Goal: Information Seeking & Learning: Check status

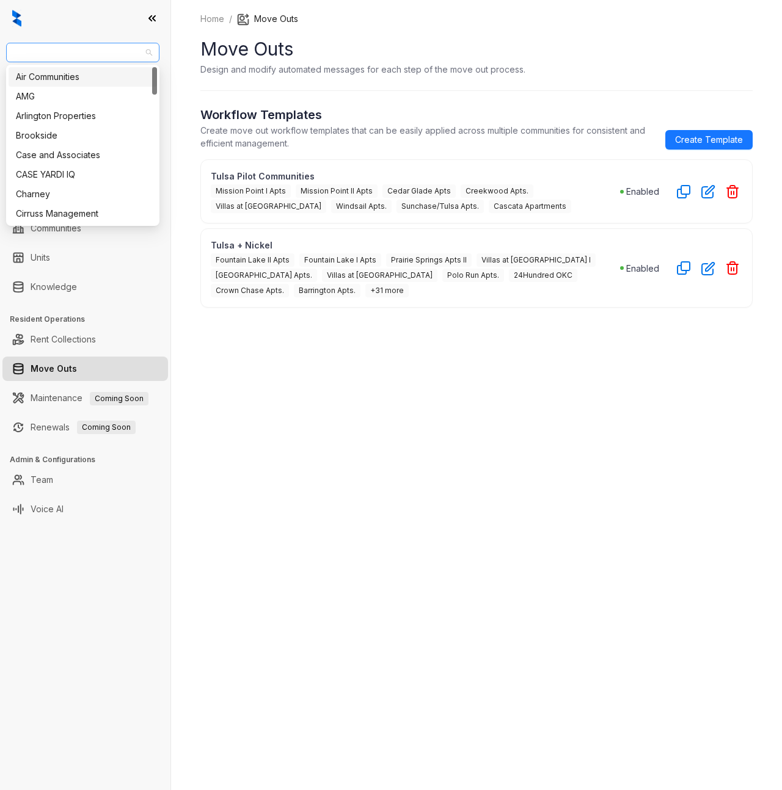
click at [104, 49] on span "Case and Associates" at bounding box center [82, 52] width 139 height 18
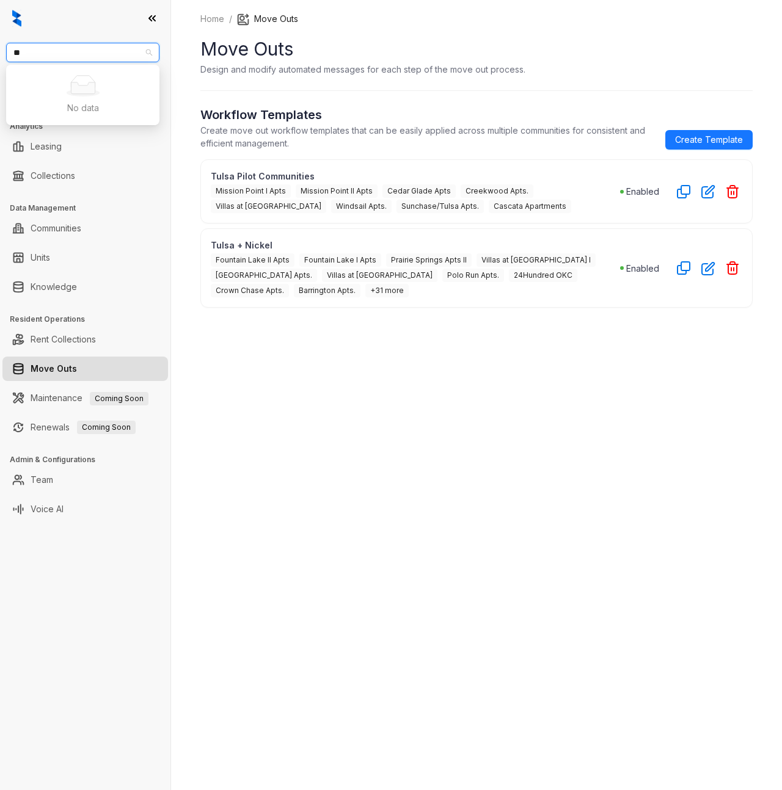
type input "*"
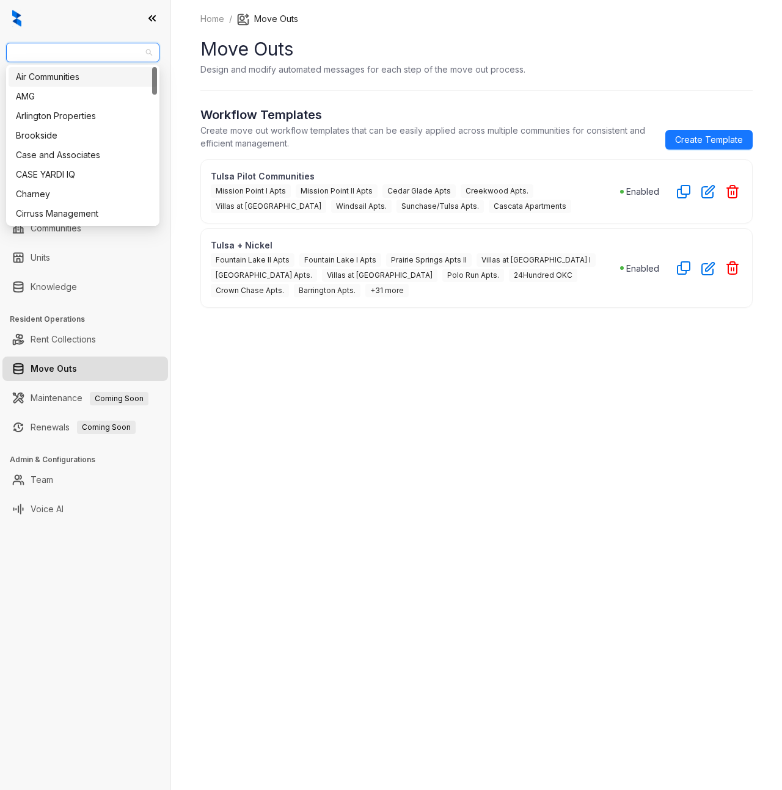
type input "*"
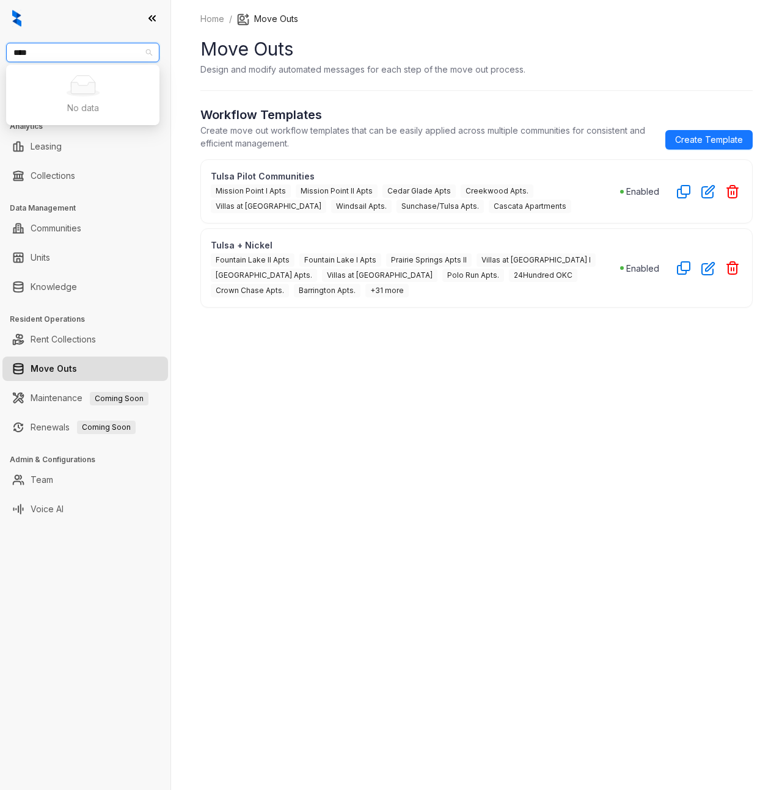
type input "**"
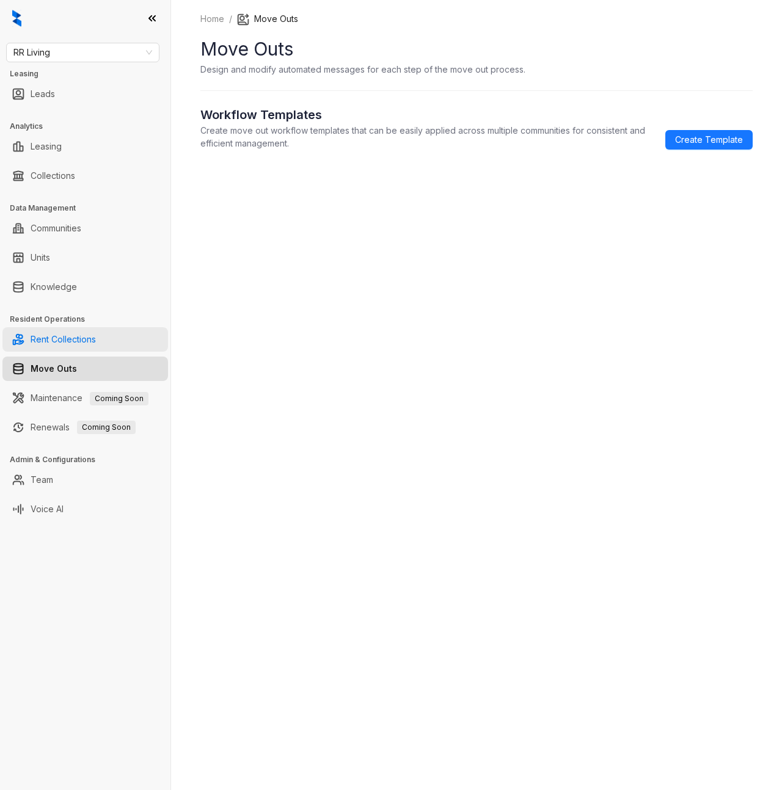
click at [65, 344] on link "Rent Collections" at bounding box center [63, 339] width 65 height 24
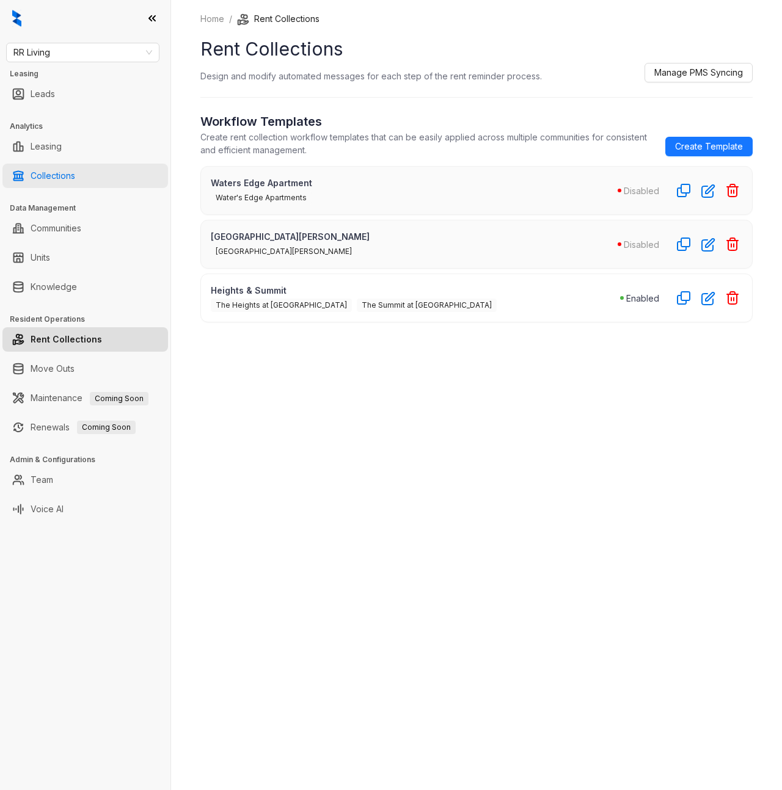
click at [59, 176] on link "Collections" at bounding box center [53, 176] width 45 height 24
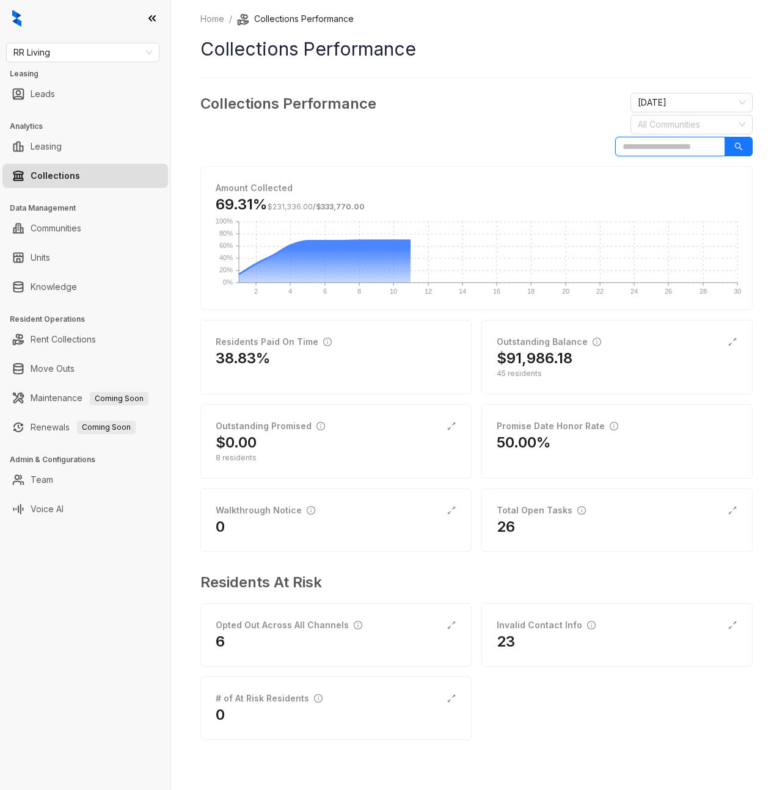
click at [646, 147] on input "search" at bounding box center [670, 147] width 110 height 20
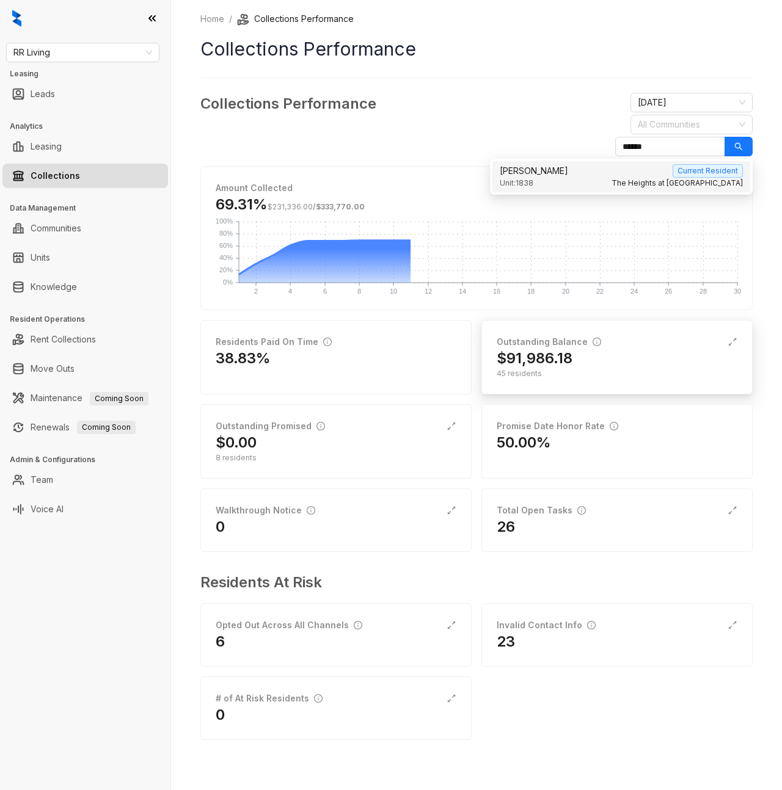
click at [549, 365] on h2 "$91,986.18" at bounding box center [534, 359] width 76 height 20
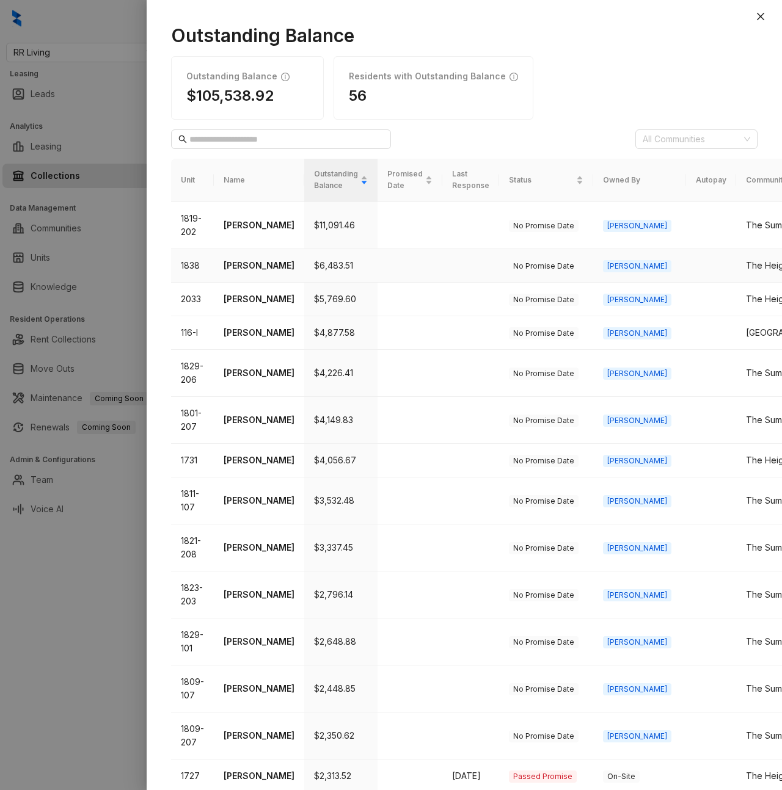
click at [341, 258] on td "$6,483.51" at bounding box center [340, 266] width 73 height 34
click at [238, 272] on p "[PERSON_NAME]" at bounding box center [258, 265] width 71 height 13
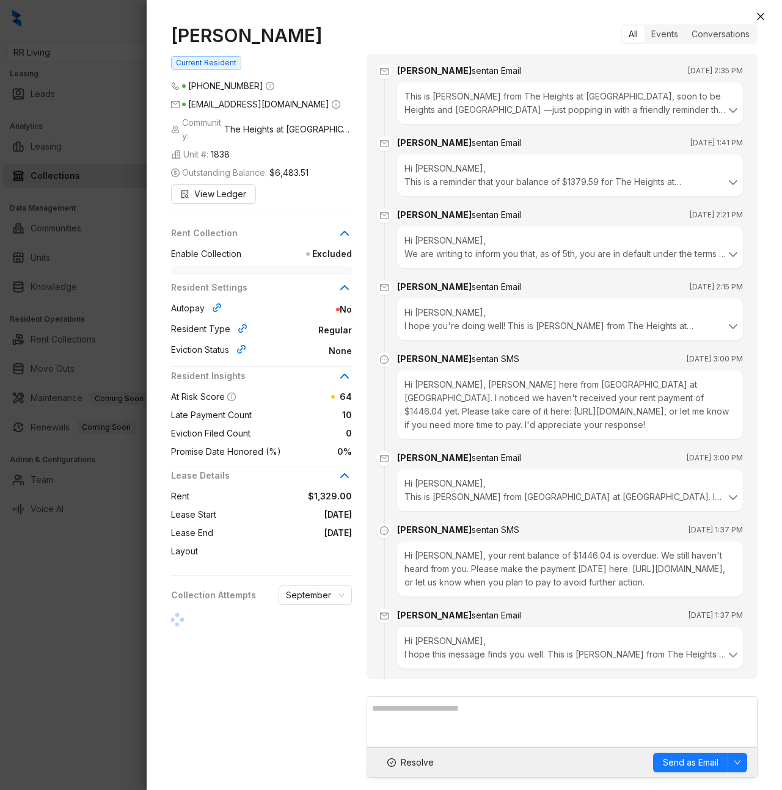
scroll to position [2225, 0]
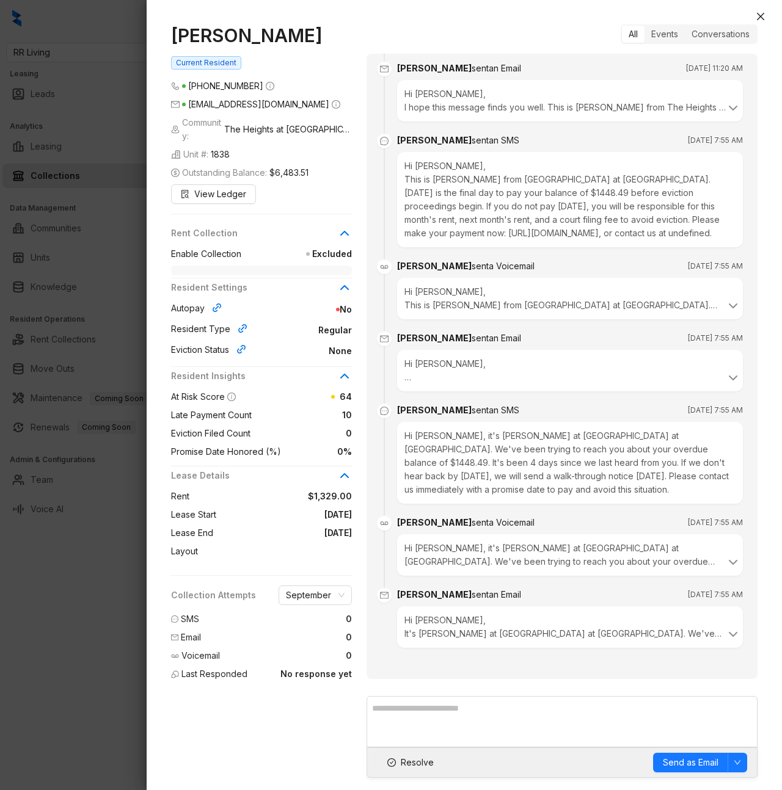
click at [305, 192] on div "[PERSON_NAME] Current Resident [PHONE_NUMBER] [EMAIL_ADDRESS][DOMAIN_NAME] Comm…" at bounding box center [268, 354] width 195 height 661
click at [189, 63] on span "Current Resident" at bounding box center [206, 62] width 70 height 13
click at [239, 62] on div "[PERSON_NAME] Current Resident [PHONE_NUMBER] [EMAIL_ADDRESS][DOMAIN_NAME] Comm…" at bounding box center [268, 354] width 195 height 661
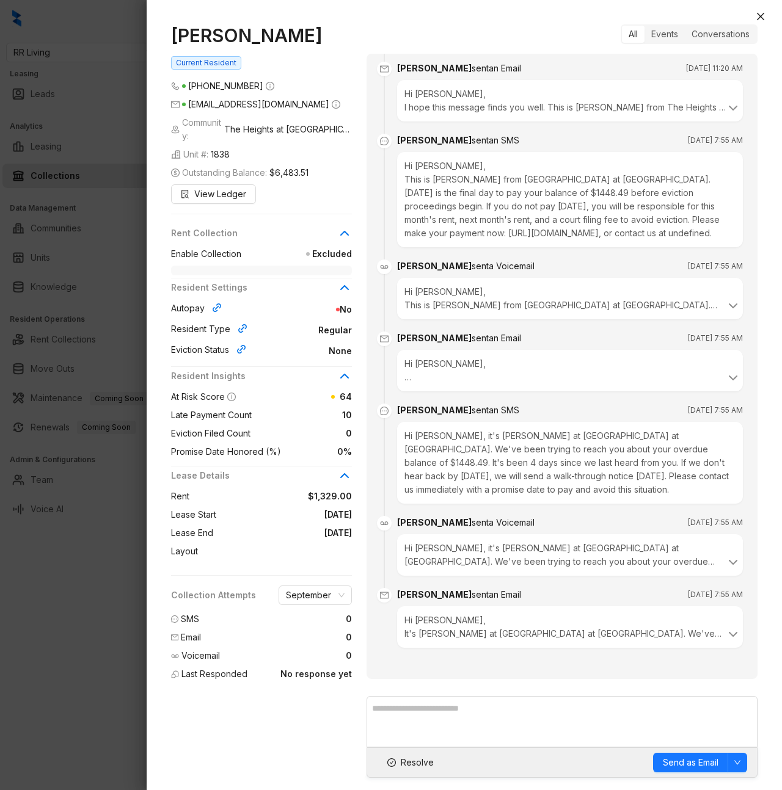
click at [277, 62] on div "[PERSON_NAME] Current Resident [PHONE_NUMBER] [EMAIL_ADDRESS][DOMAIN_NAME] Comm…" at bounding box center [268, 354] width 195 height 661
click at [582, 630] on div "Hi [PERSON_NAME], It's [PERSON_NAME] at [GEOGRAPHIC_DATA] at [GEOGRAPHIC_DATA].…" at bounding box center [569, 627] width 331 height 27
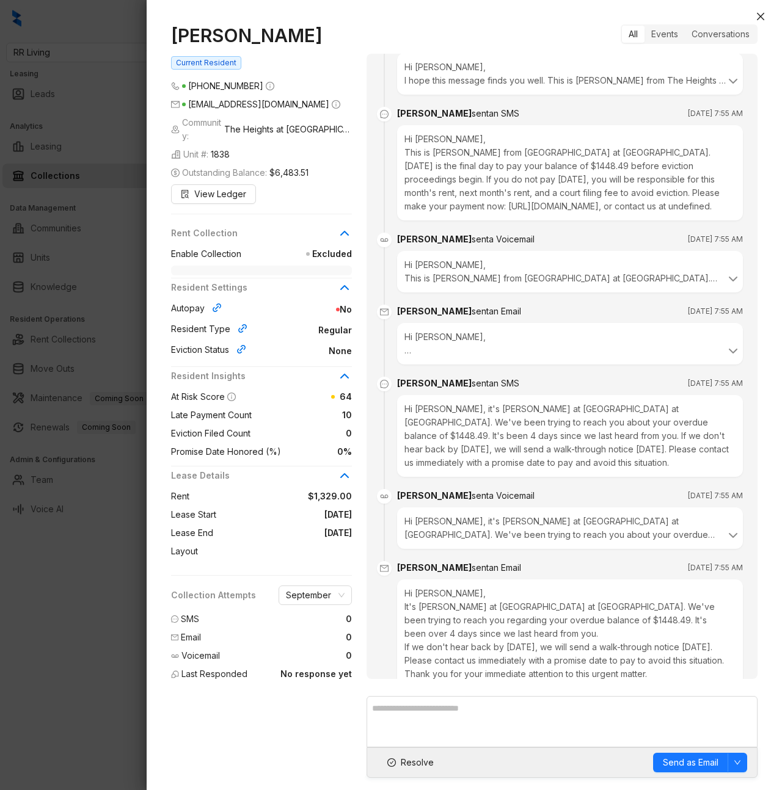
scroll to position [2373, 0]
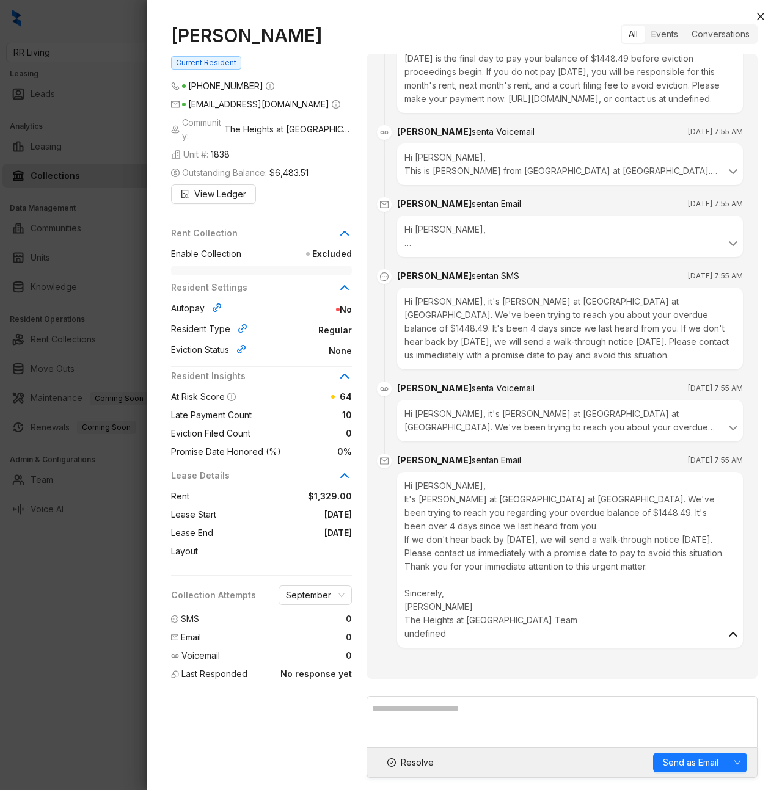
click at [725, 634] on icon at bounding box center [732, 634] width 15 height 15
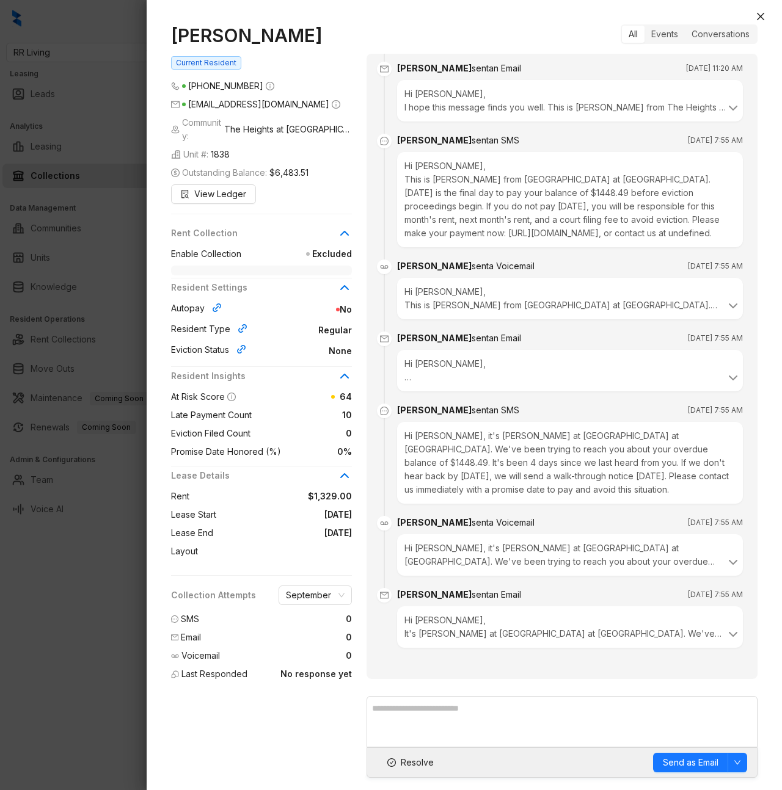
click at [240, 37] on h1 "[PERSON_NAME]" at bounding box center [261, 35] width 181 height 22
copy h1 "[PERSON_NAME]"
click at [471, 140] on span "sent an SMS" at bounding box center [495, 140] width 48 height 10
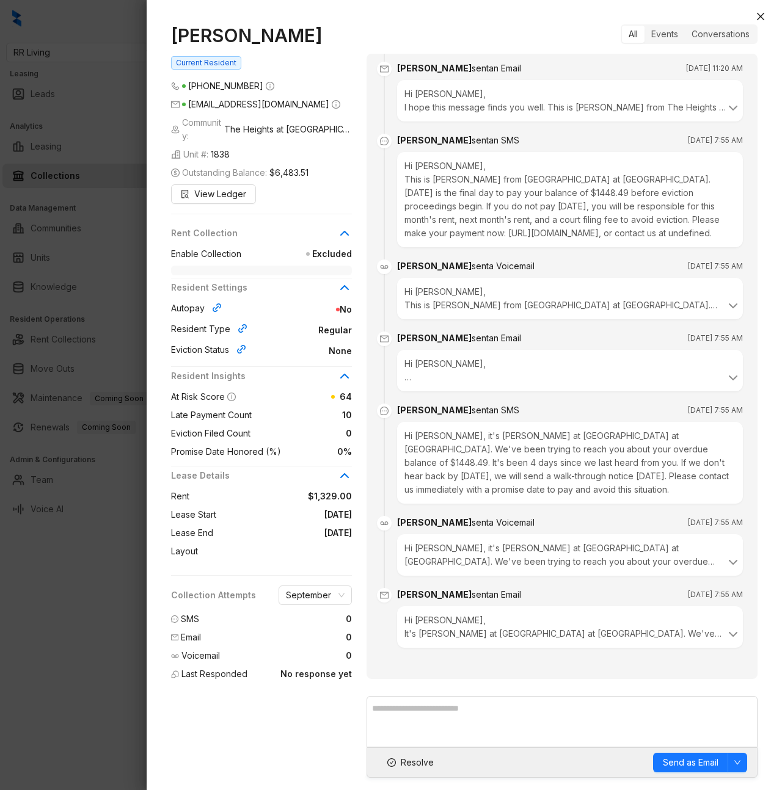
click at [235, 122] on span "Community: [GEOGRAPHIC_DATA] at [GEOGRAPHIC_DATA]" at bounding box center [261, 129] width 181 height 27
click at [239, 123] on span "The Heights at [GEOGRAPHIC_DATA]" at bounding box center [288, 129] width 128 height 13
drag, startPoint x: 237, startPoint y: 122, endPoint x: 345, endPoint y: 120, distance: 108.1
click at [345, 120] on div "Community: [GEOGRAPHIC_DATA] at [GEOGRAPHIC_DATA]" at bounding box center [261, 129] width 181 height 27
copy span "The Heights at [GEOGRAPHIC_DATA]"
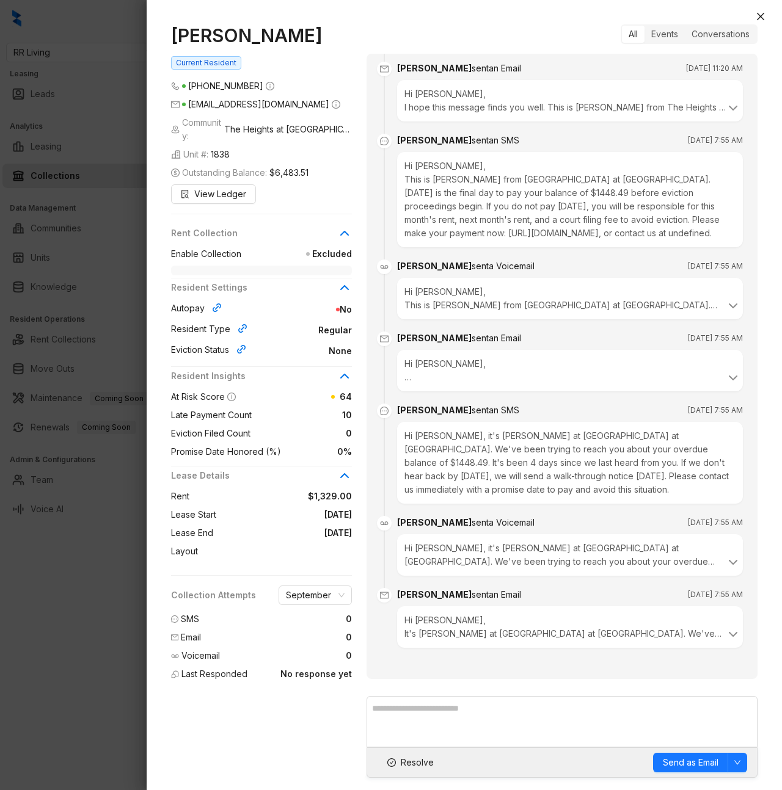
click at [149, 166] on div "[PERSON_NAME] Current Resident [PHONE_NUMBER] [EMAIL_ADDRESS][DOMAIN_NAME] Comm…" at bounding box center [464, 401] width 635 height 778
click at [95, 162] on div at bounding box center [391, 395] width 782 height 790
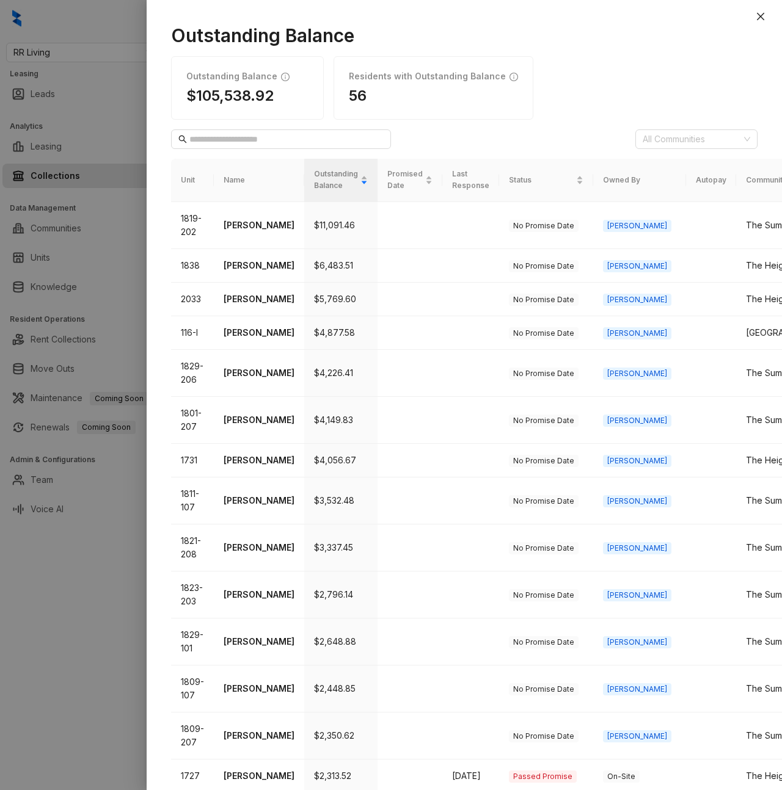
click at [72, 76] on div at bounding box center [391, 395] width 782 height 790
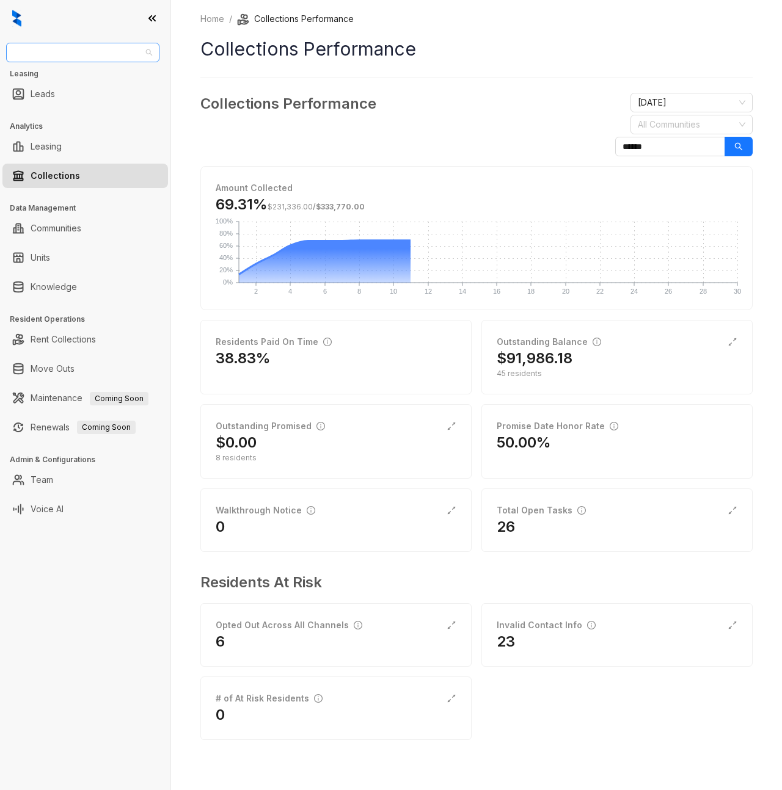
click at [95, 55] on span "RR Living" at bounding box center [82, 52] width 139 height 18
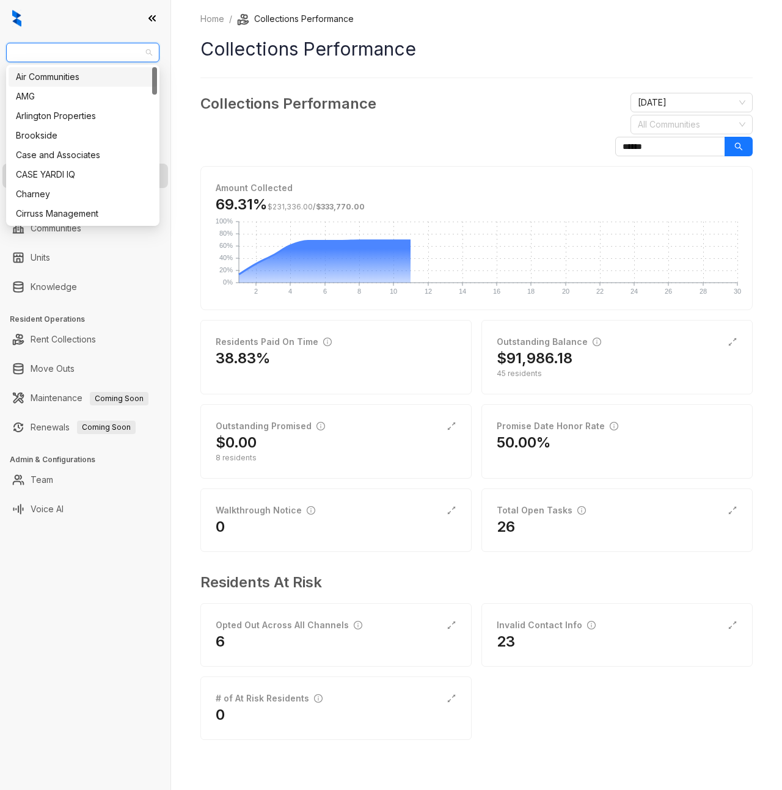
click at [409, 113] on div "Collections Performance [DATE] All Communities ******" at bounding box center [476, 124] width 552 height 63
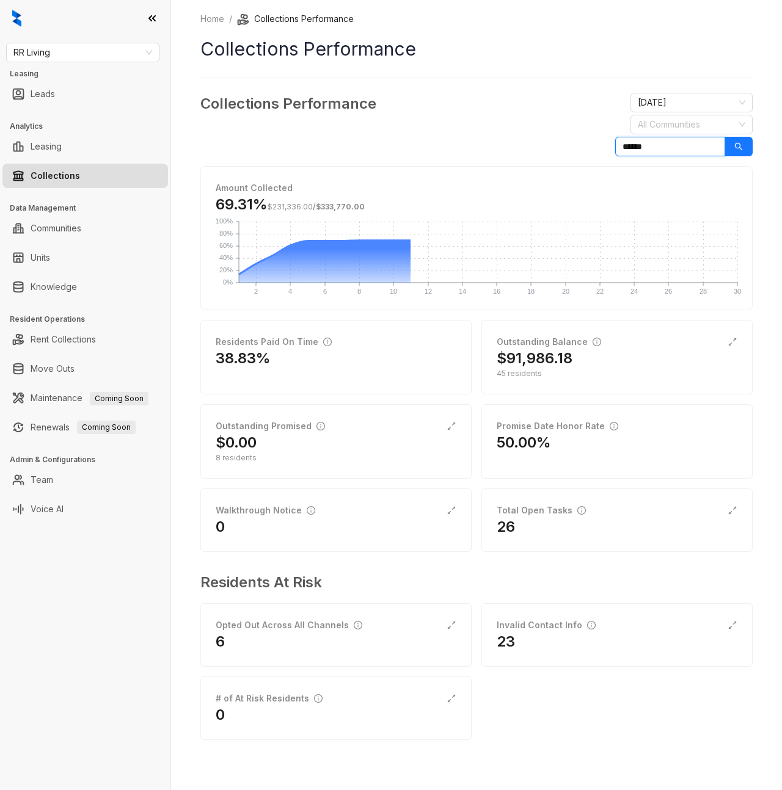
click at [664, 147] on input "******" at bounding box center [670, 147] width 110 height 20
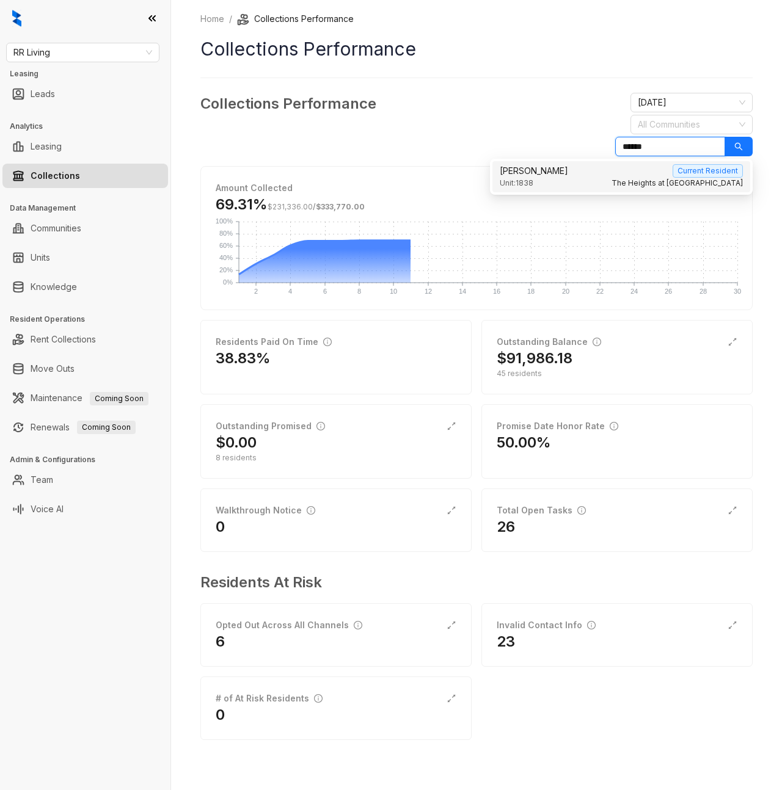
click at [664, 147] on input "******" at bounding box center [670, 147] width 110 height 20
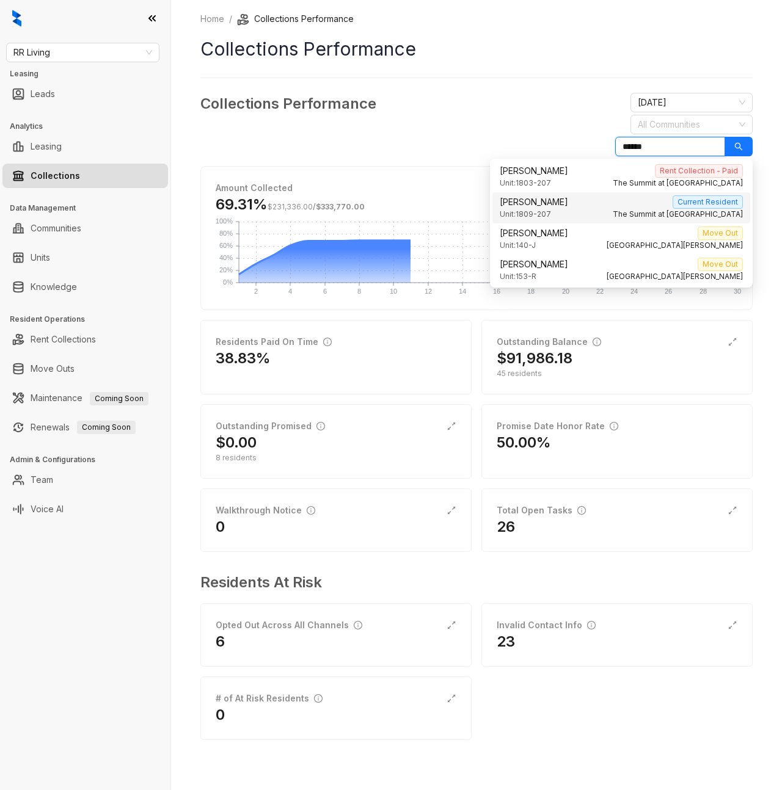
click at [571, 205] on div "[PERSON_NAME] Current Resident" at bounding box center [620, 201] width 243 height 13
type input "******"
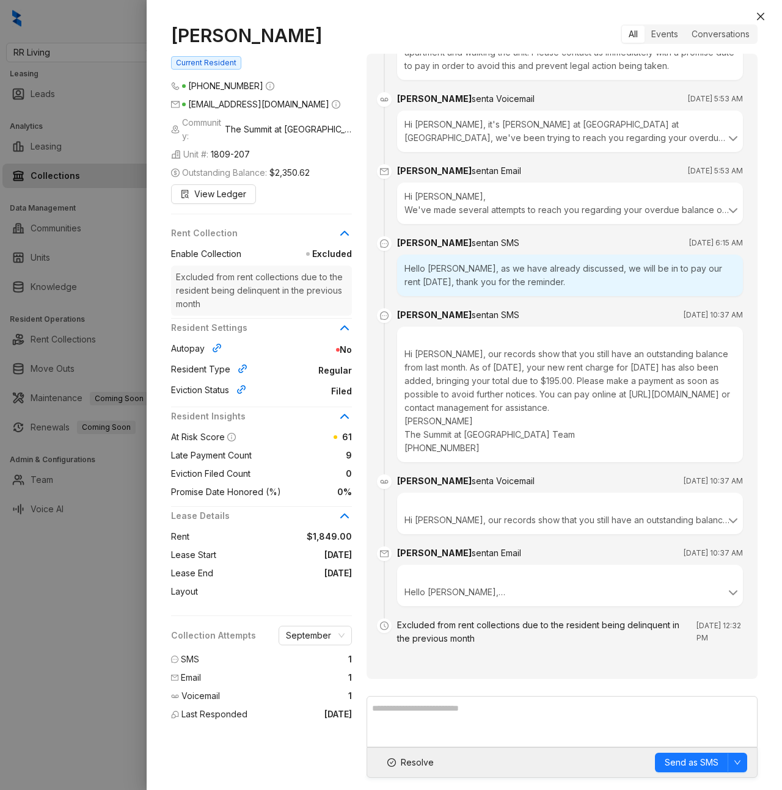
scroll to position [3093, 0]
click at [614, 397] on div "Hi [PERSON_NAME], our records show that you still have an outstanding balance f…" at bounding box center [570, 395] width 346 height 136
click at [725, 515] on icon at bounding box center [732, 520] width 15 height 15
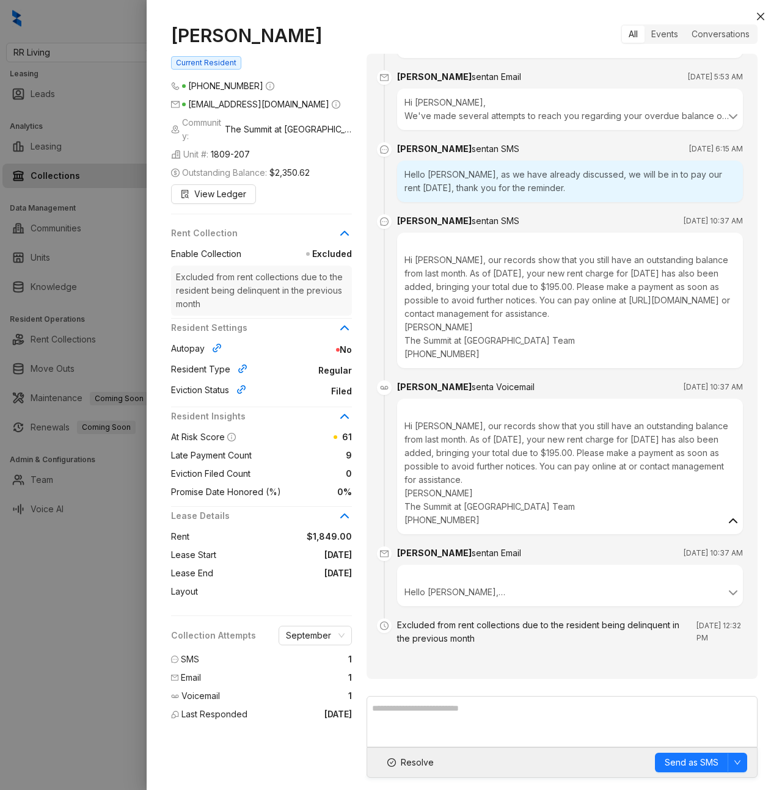
click at [725, 523] on icon at bounding box center [732, 520] width 15 height 15
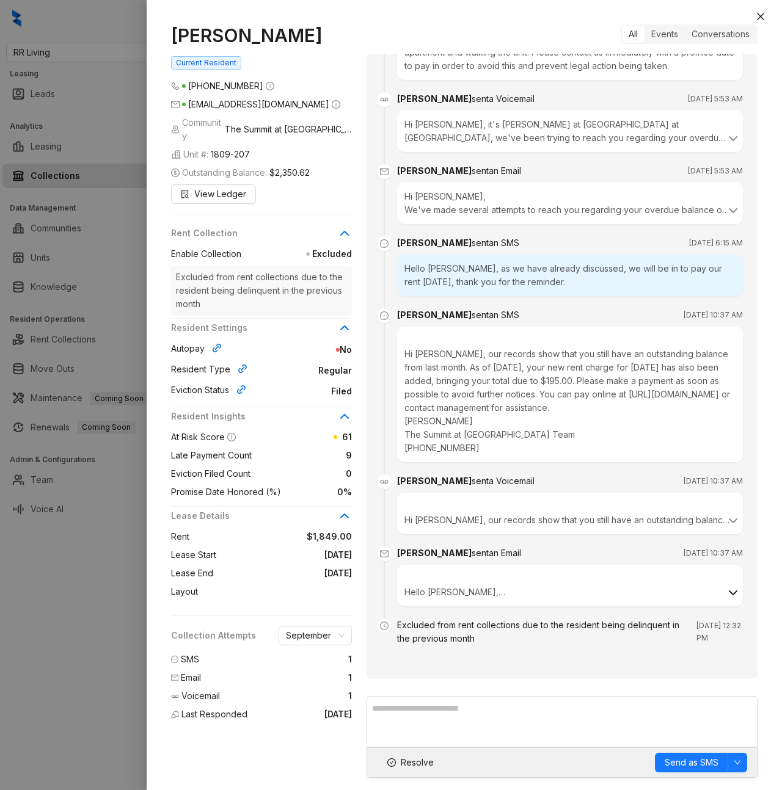
click at [725, 593] on icon at bounding box center [732, 593] width 15 height 15
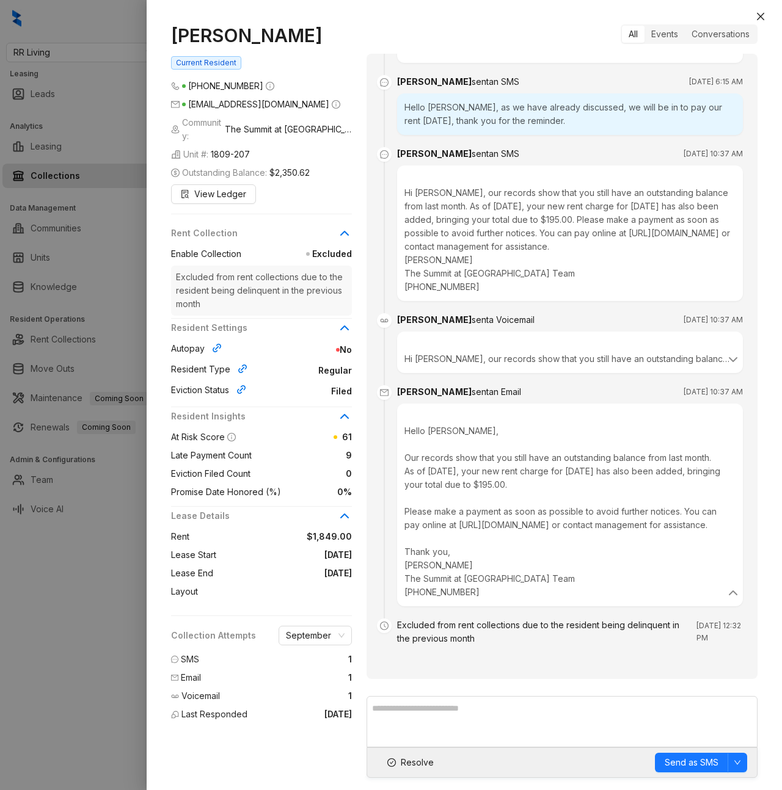
scroll to position [3281, 0]
click at [725, 599] on icon at bounding box center [732, 593] width 15 height 15
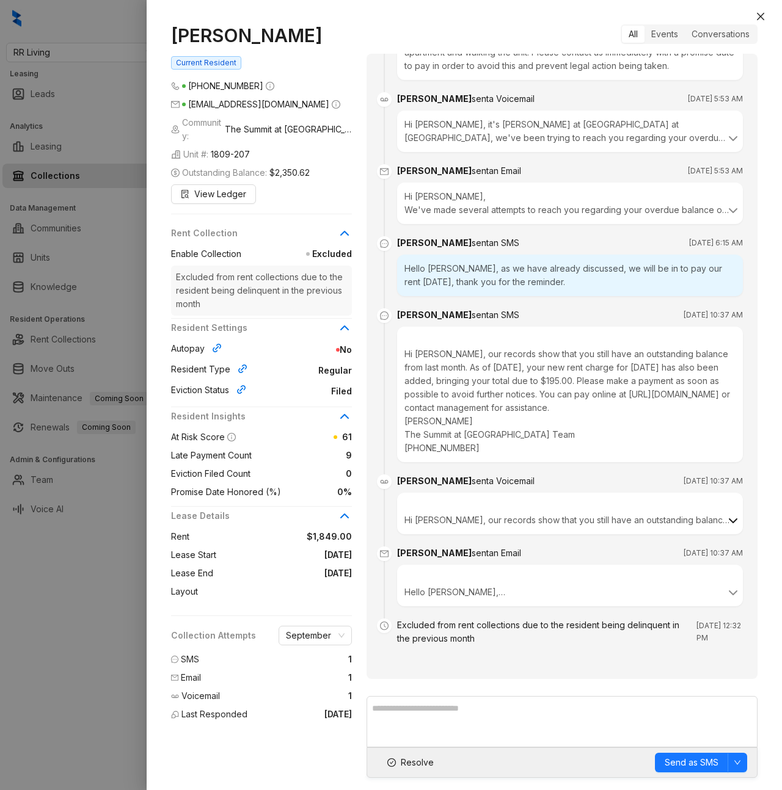
click at [725, 514] on icon at bounding box center [732, 520] width 15 height 15
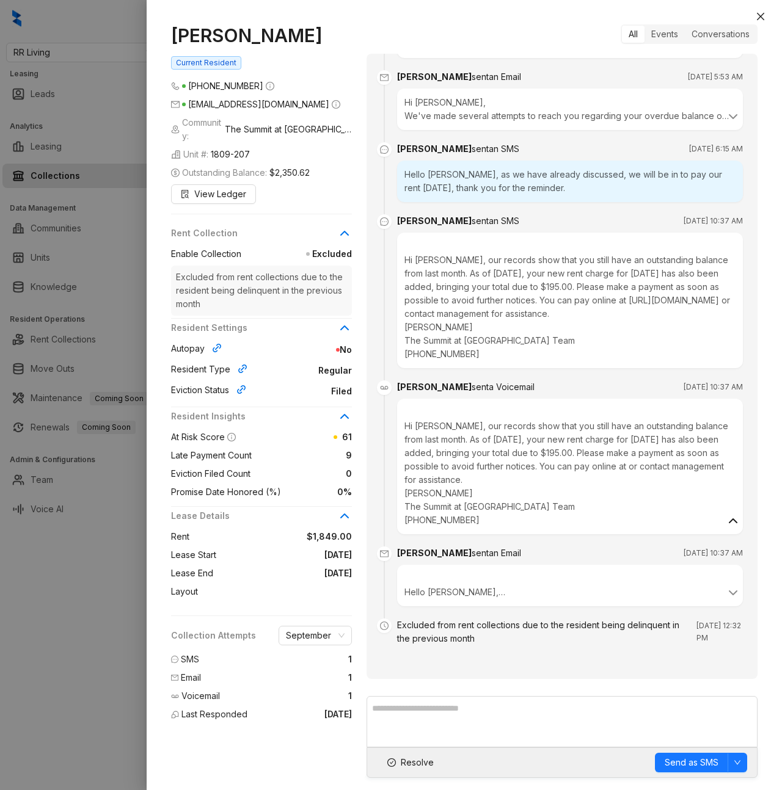
click at [725, 517] on icon at bounding box center [732, 520] width 15 height 15
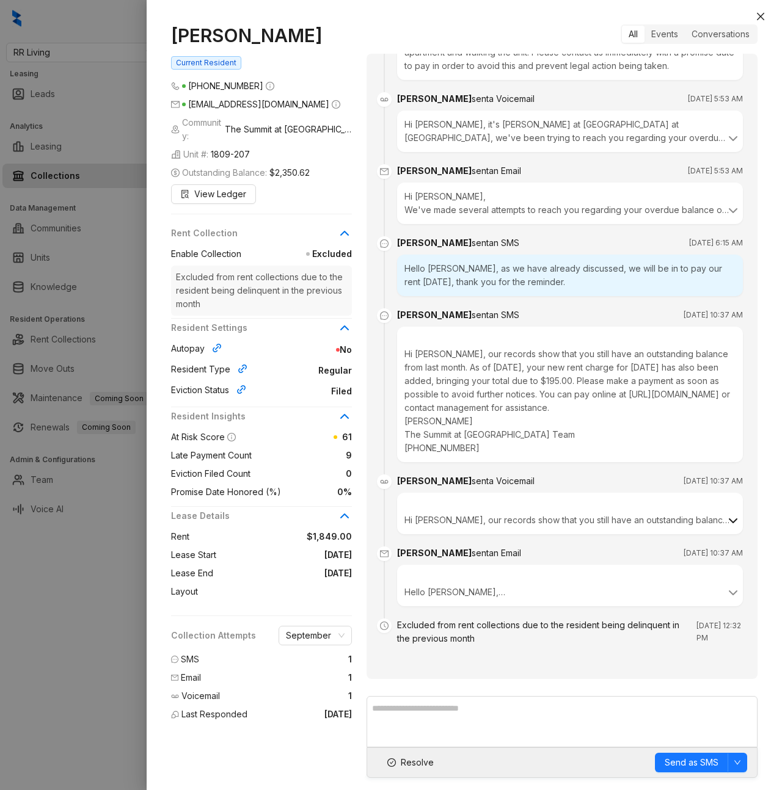
click at [725, 515] on icon at bounding box center [732, 520] width 15 height 15
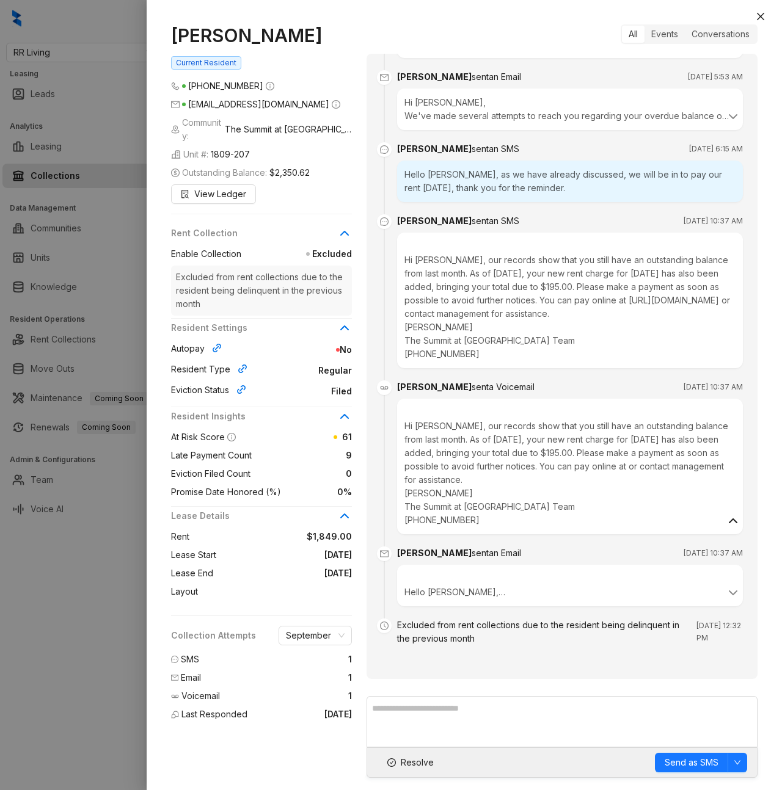
click at [725, 515] on icon at bounding box center [732, 520] width 15 height 15
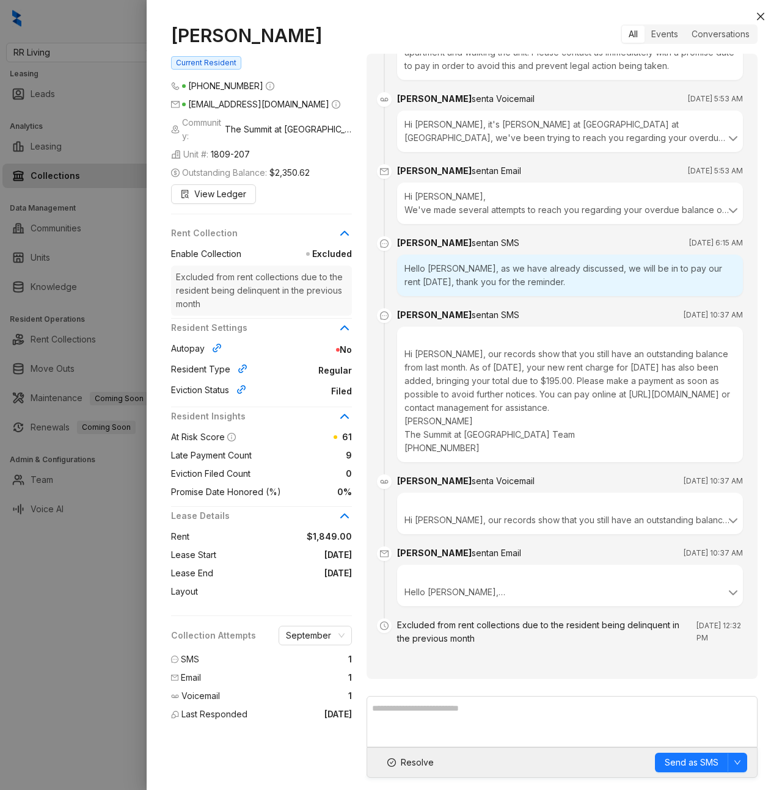
click at [44, 506] on div at bounding box center [391, 395] width 782 height 790
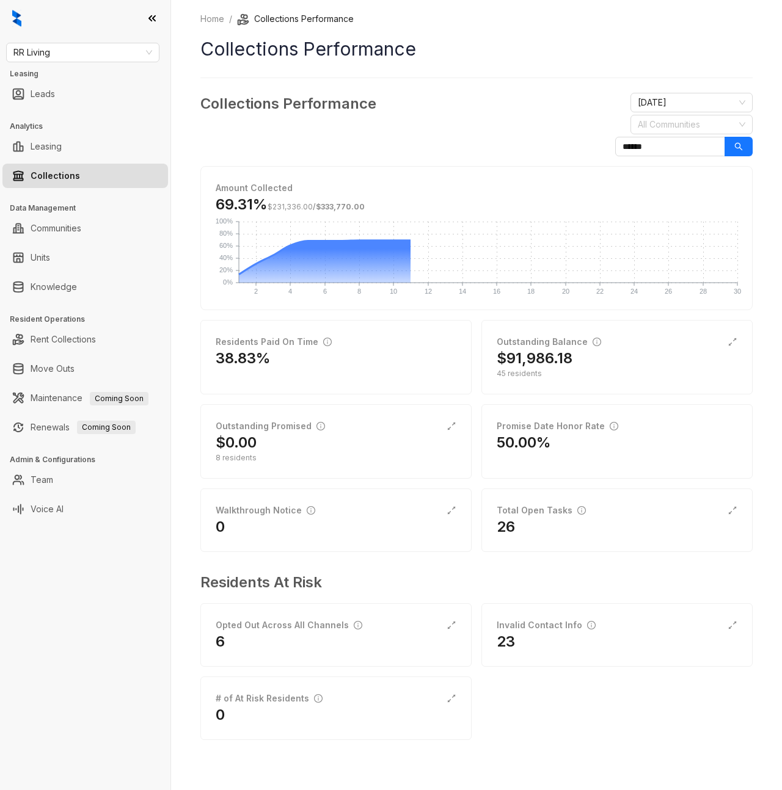
click at [475, 372] on div "Residents Paid On Time 38.83% Outstanding Balance $91,986.18 45 residents Outst…" at bounding box center [476, 436] width 552 height 232
click at [548, 360] on h2 "$91,986.18" at bounding box center [534, 359] width 76 height 20
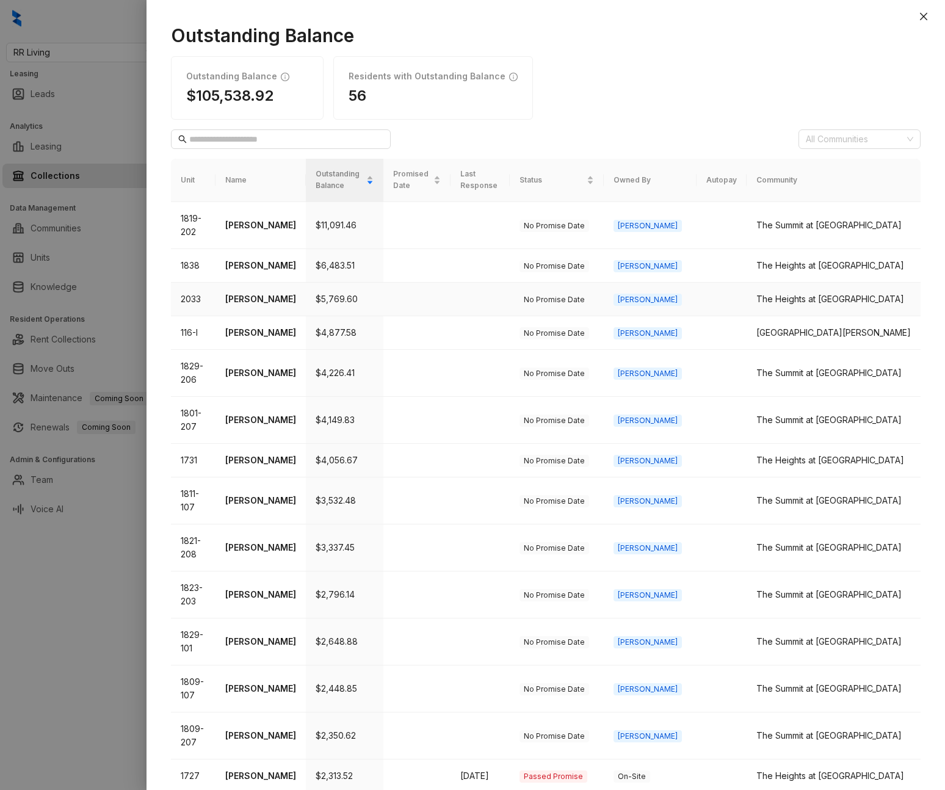
click at [274, 292] on p "[PERSON_NAME]" at bounding box center [260, 298] width 71 height 13
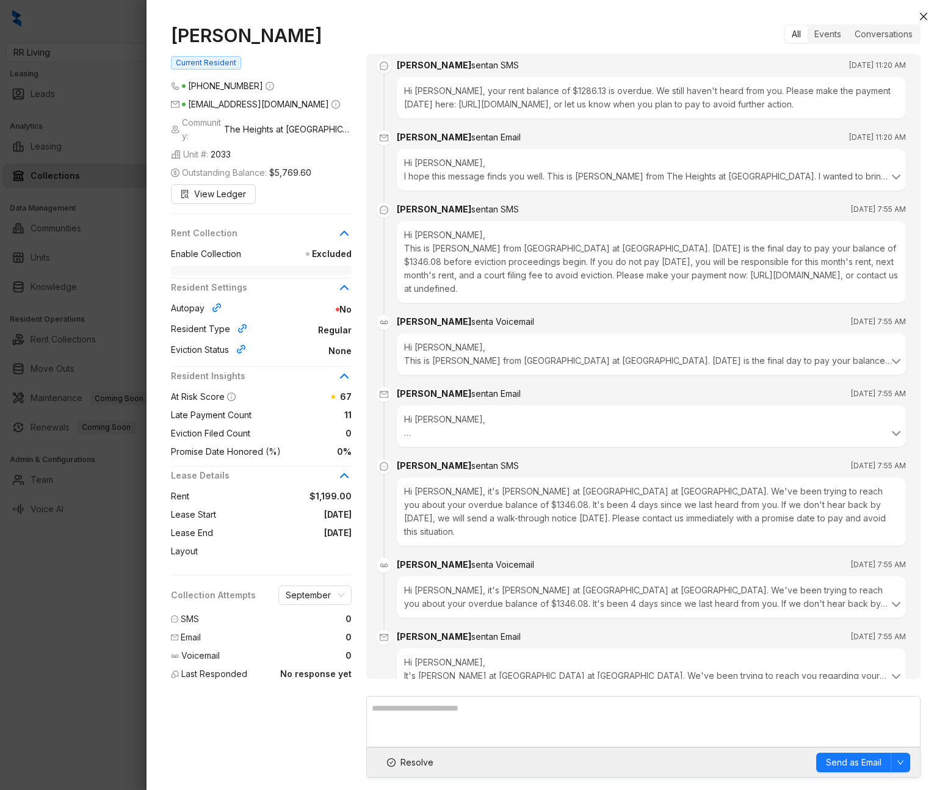
scroll to position [1577, 0]
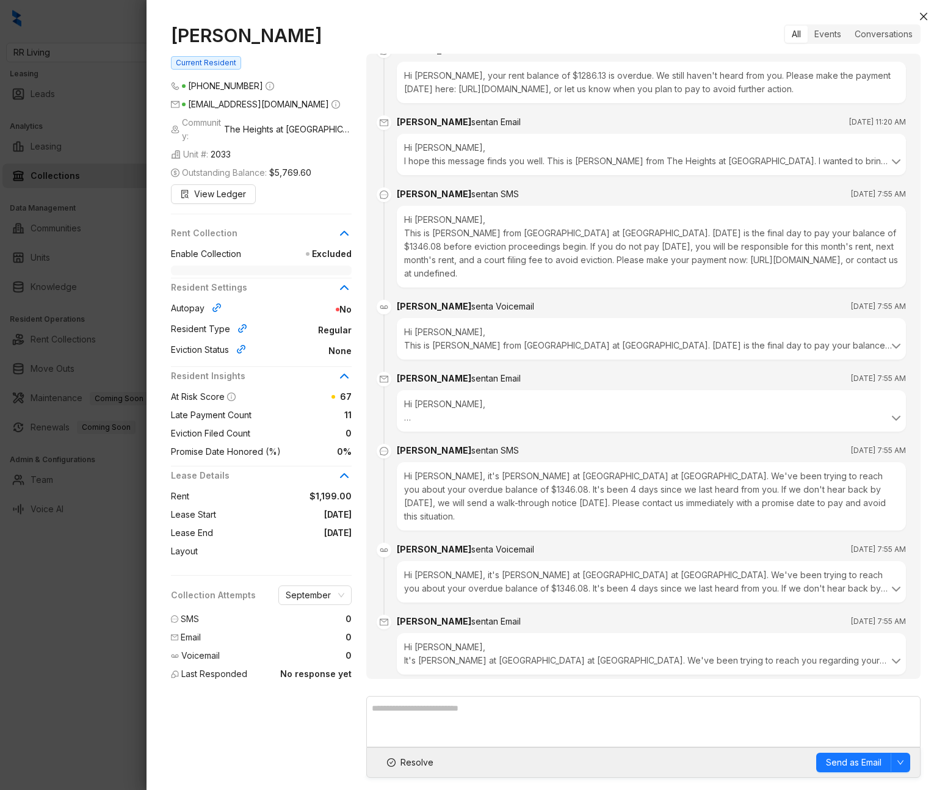
click at [67, 240] on div at bounding box center [472, 395] width 945 height 790
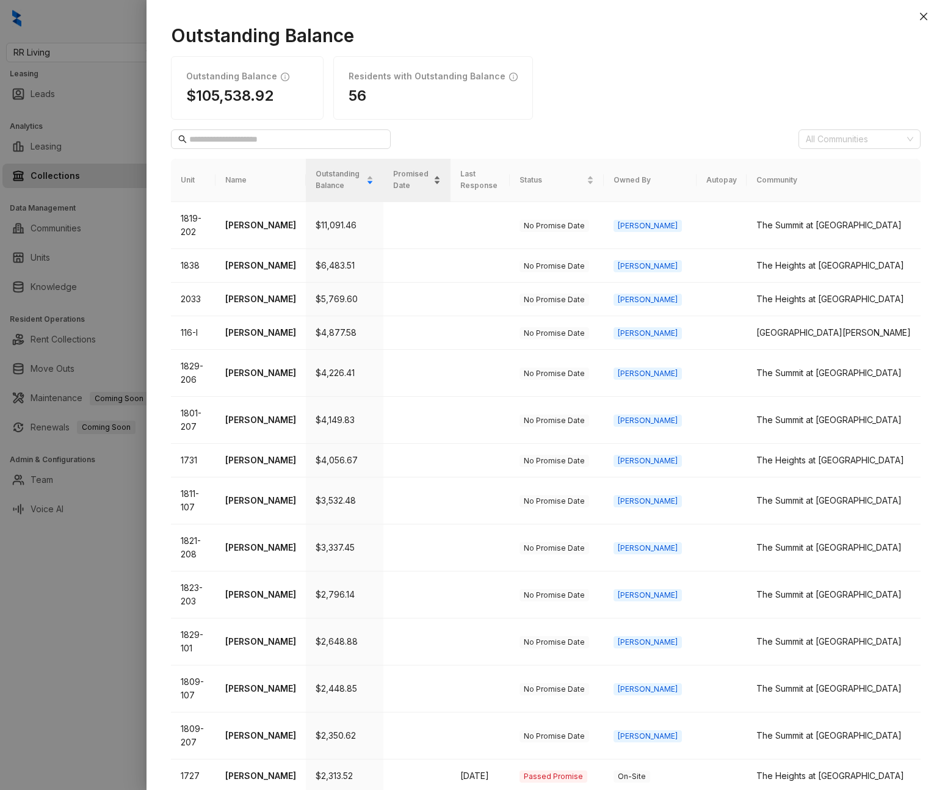
click at [431, 183] on span "Promised Date" at bounding box center [412, 180] width 38 height 23
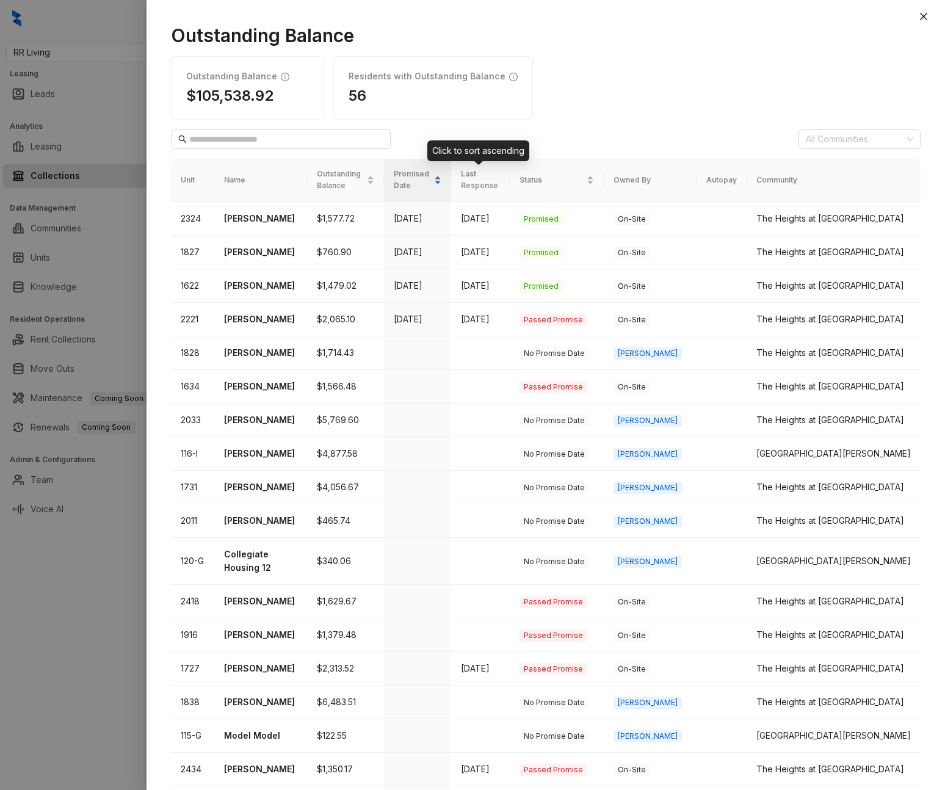
click at [432, 171] on span "Promised Date" at bounding box center [413, 180] width 38 height 23
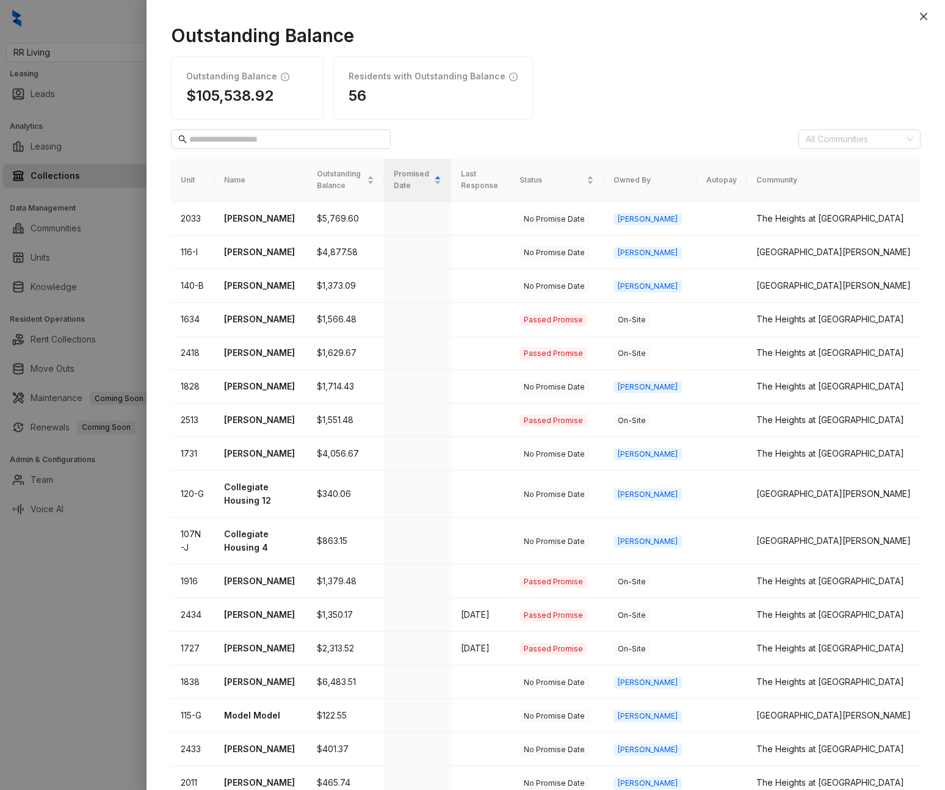
click at [697, 177] on th "Owned By" at bounding box center [650, 180] width 93 height 43
click at [584, 175] on span "Status" at bounding box center [552, 181] width 65 height 12
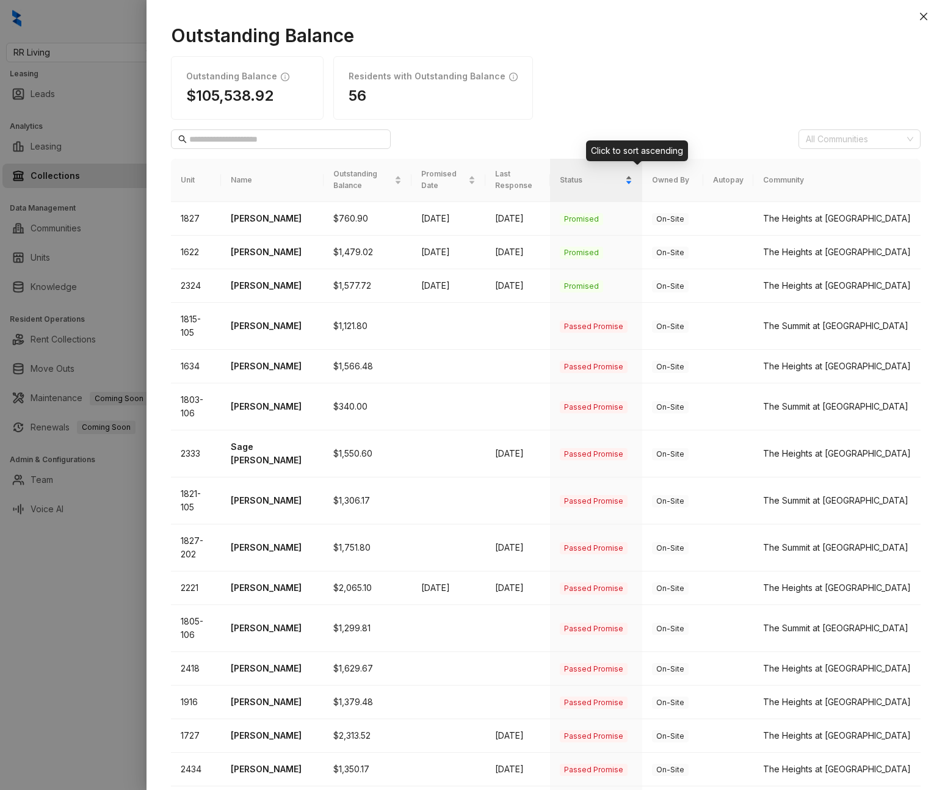
click at [616, 175] on span "Status" at bounding box center [591, 181] width 63 height 12
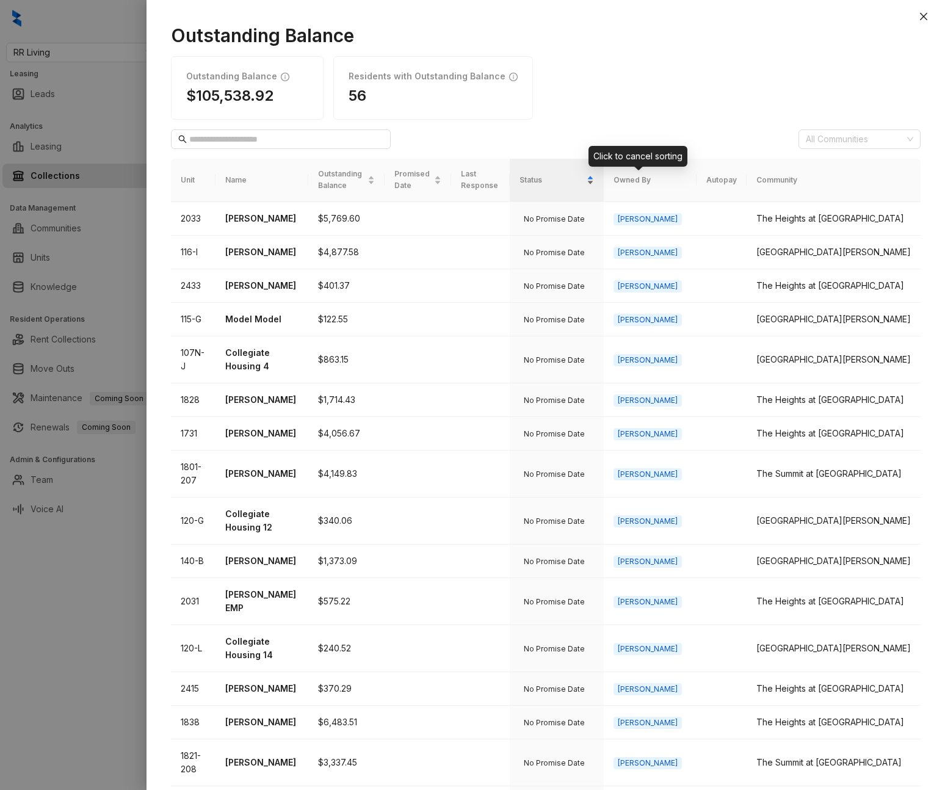
click at [584, 176] on span "Status" at bounding box center [552, 181] width 65 height 12
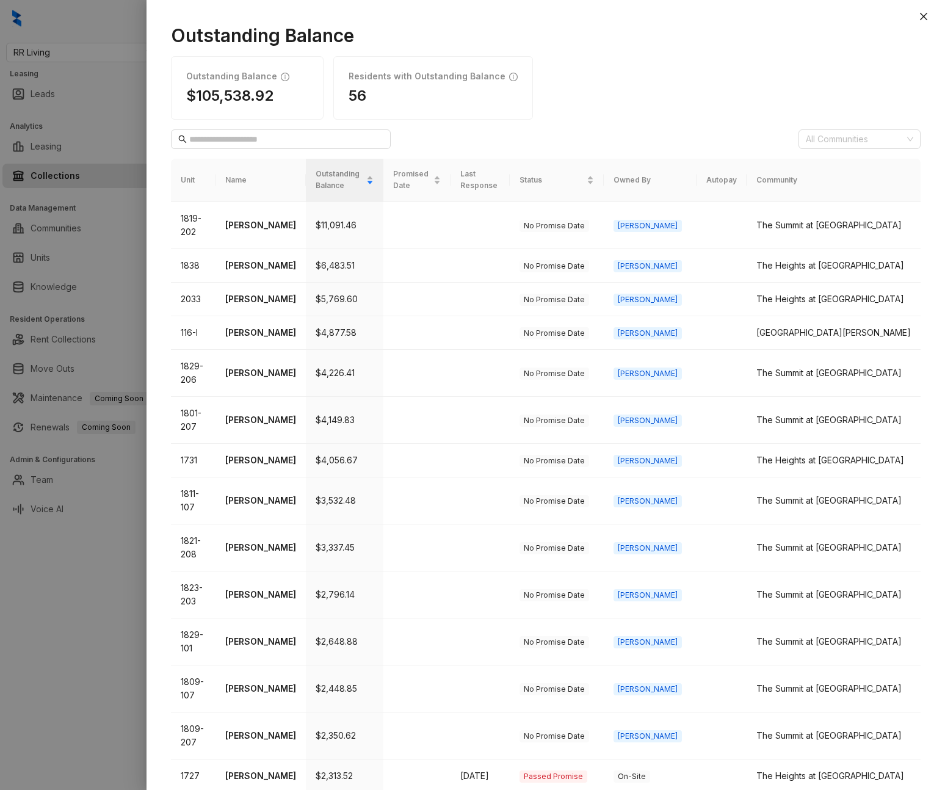
click at [71, 189] on div at bounding box center [472, 395] width 945 height 790
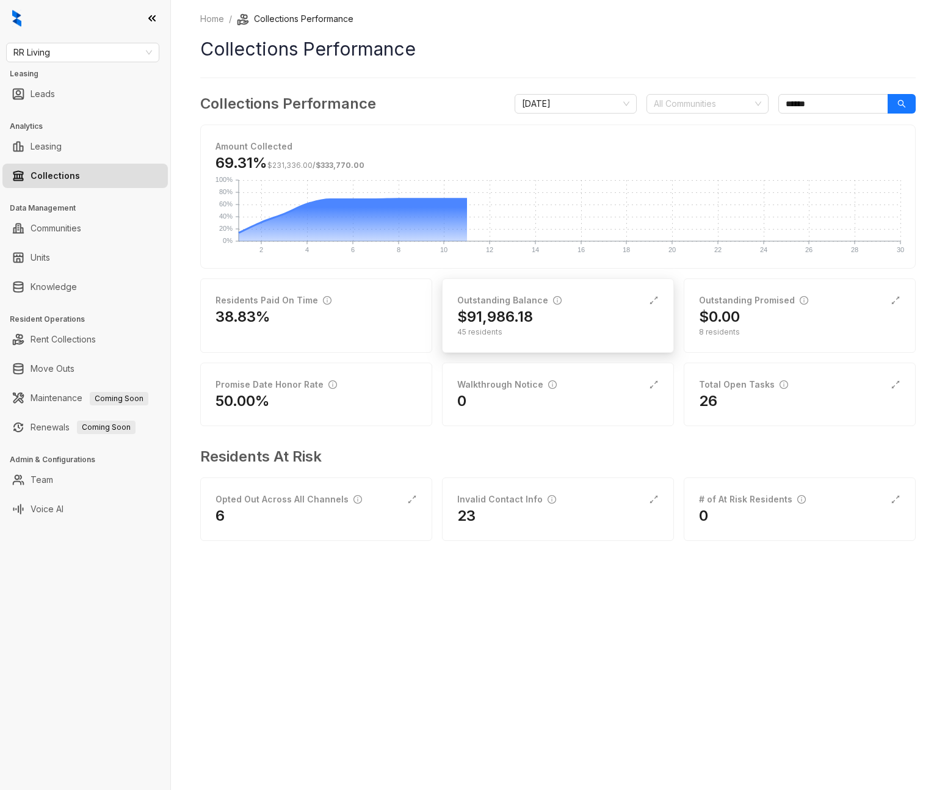
click at [514, 310] on h2 "$91,986.18" at bounding box center [495, 317] width 76 height 20
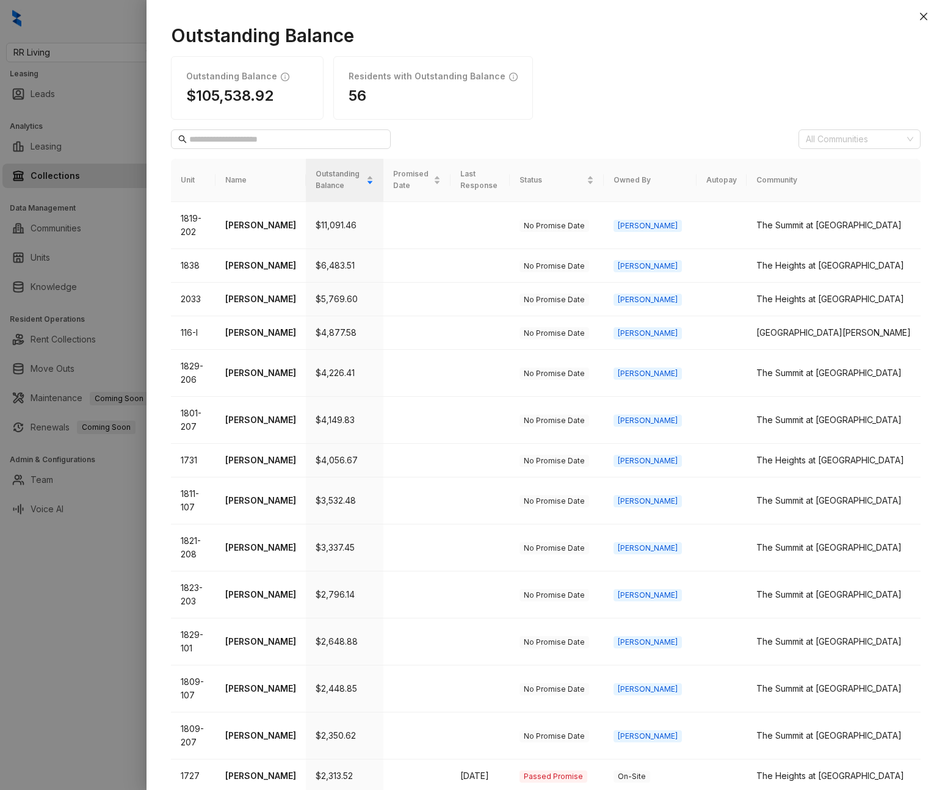
click at [59, 236] on div at bounding box center [472, 395] width 945 height 790
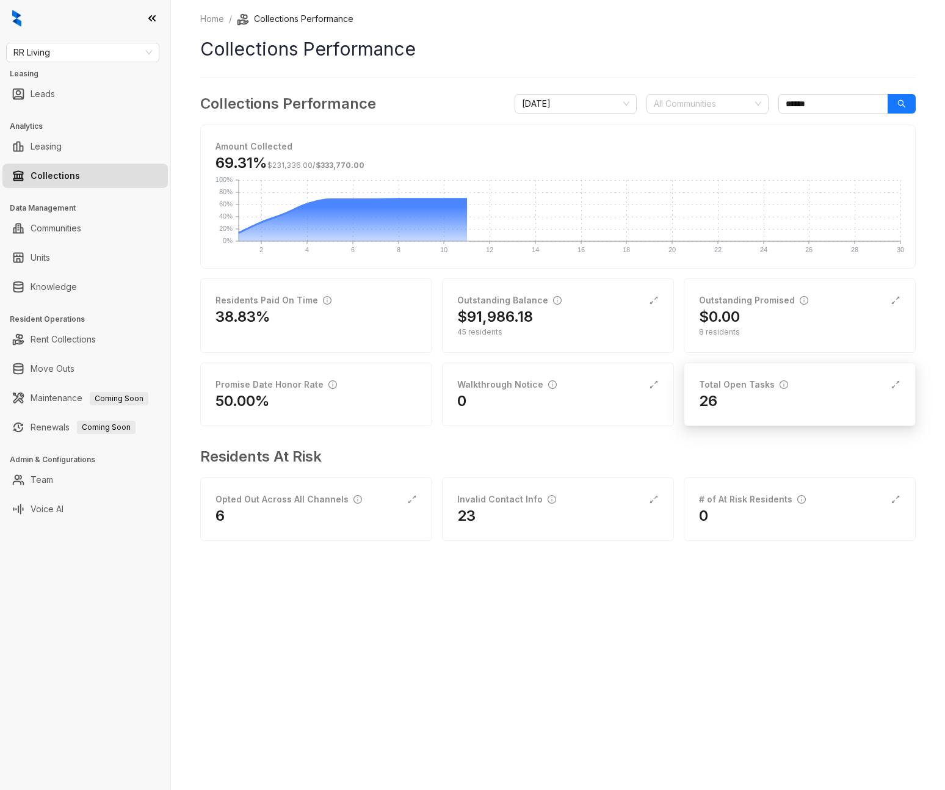
click at [772, 395] on div "26" at bounding box center [799, 401] width 201 height 20
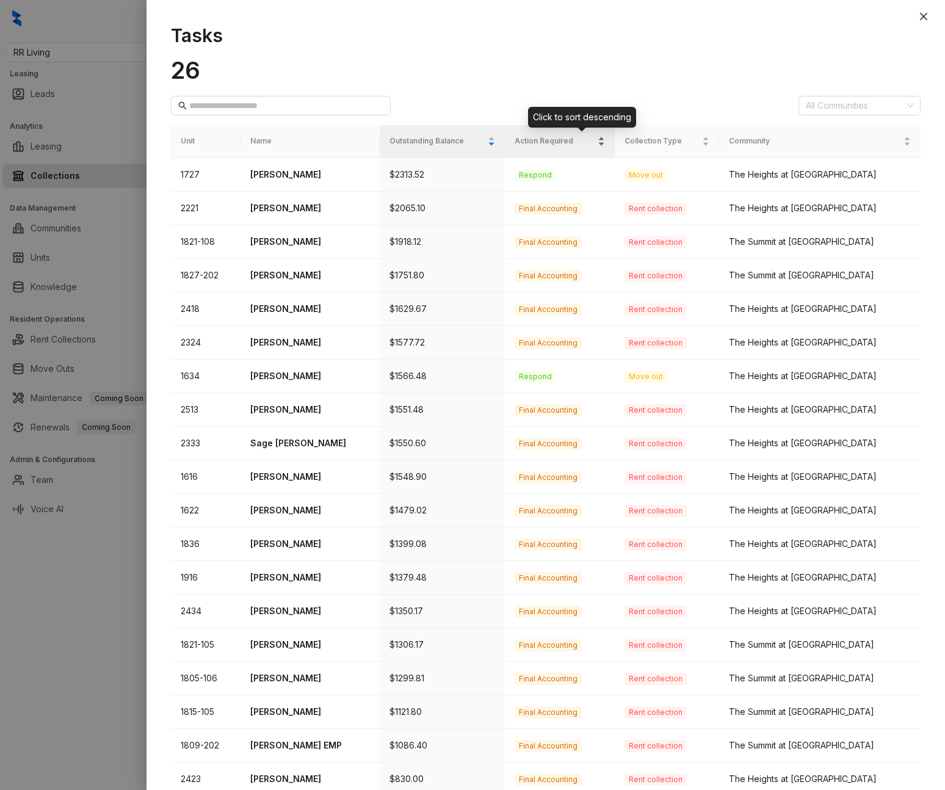
click at [562, 140] on span "Action Required" at bounding box center [555, 142] width 81 height 12
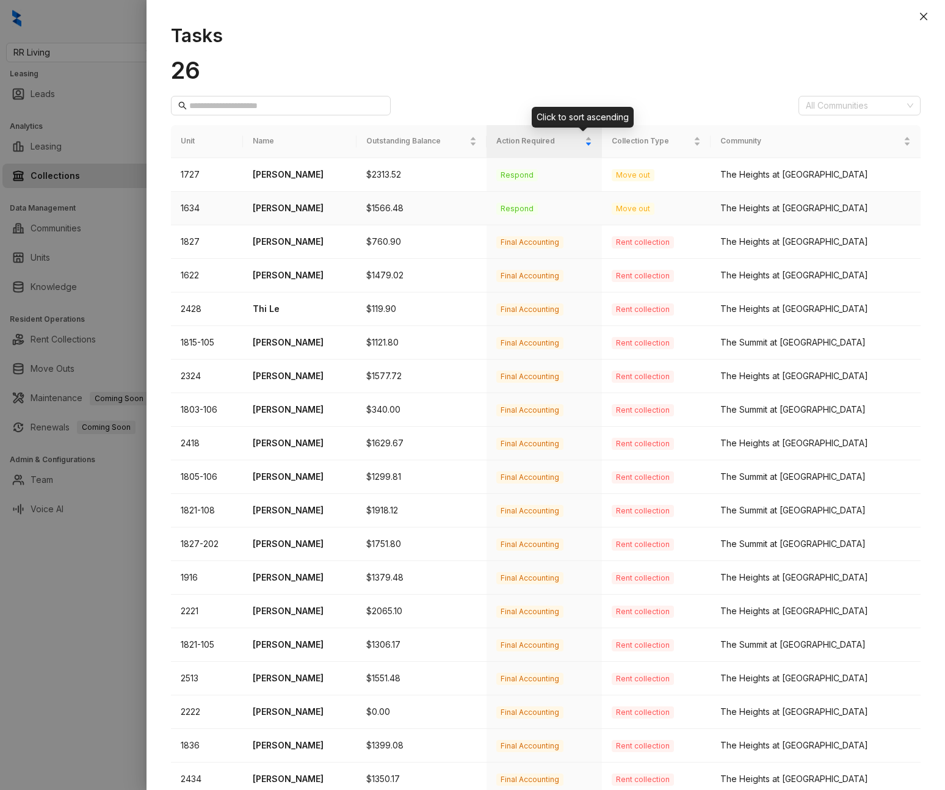
scroll to position [81, 0]
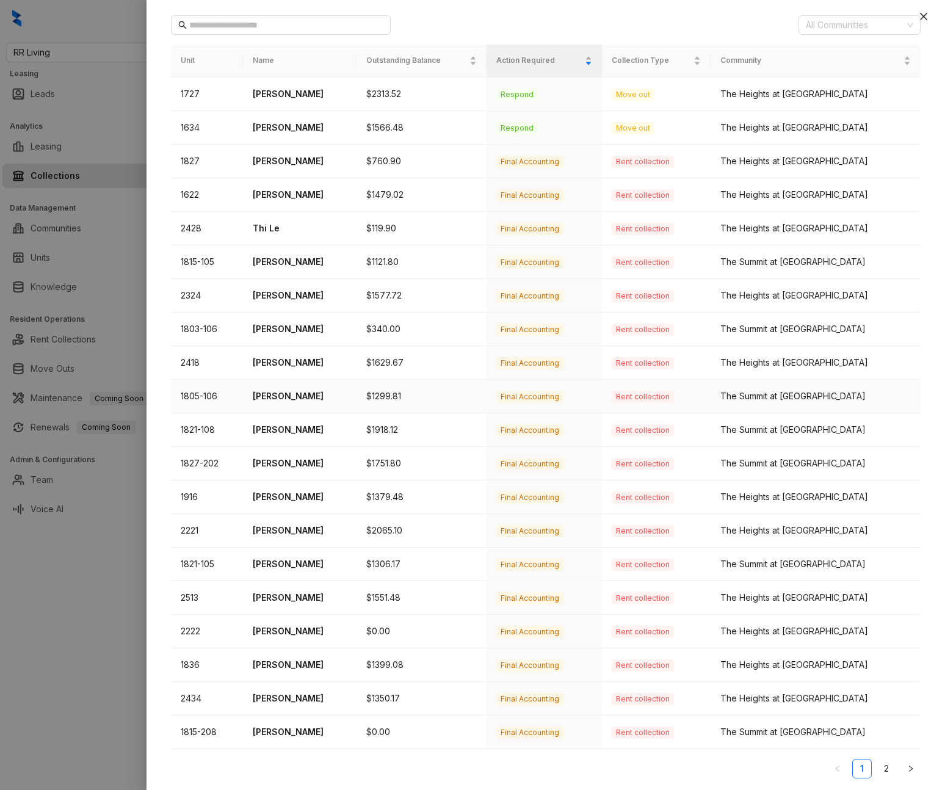
click at [288, 392] on p "[PERSON_NAME]" at bounding box center [300, 396] width 94 height 13
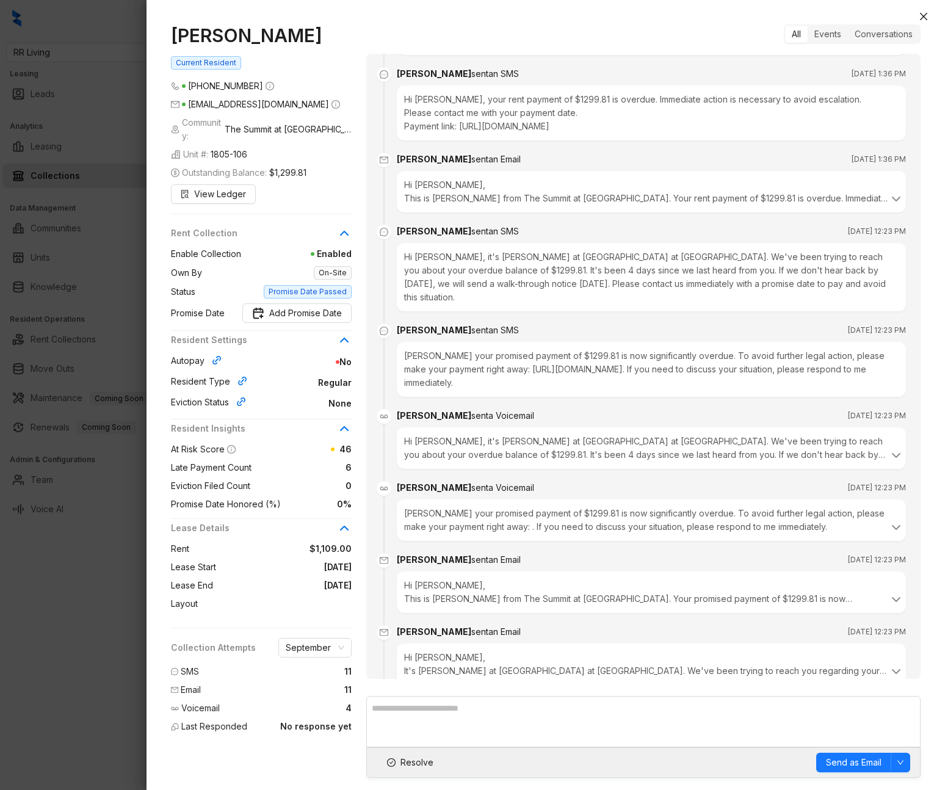
scroll to position [3435, 0]
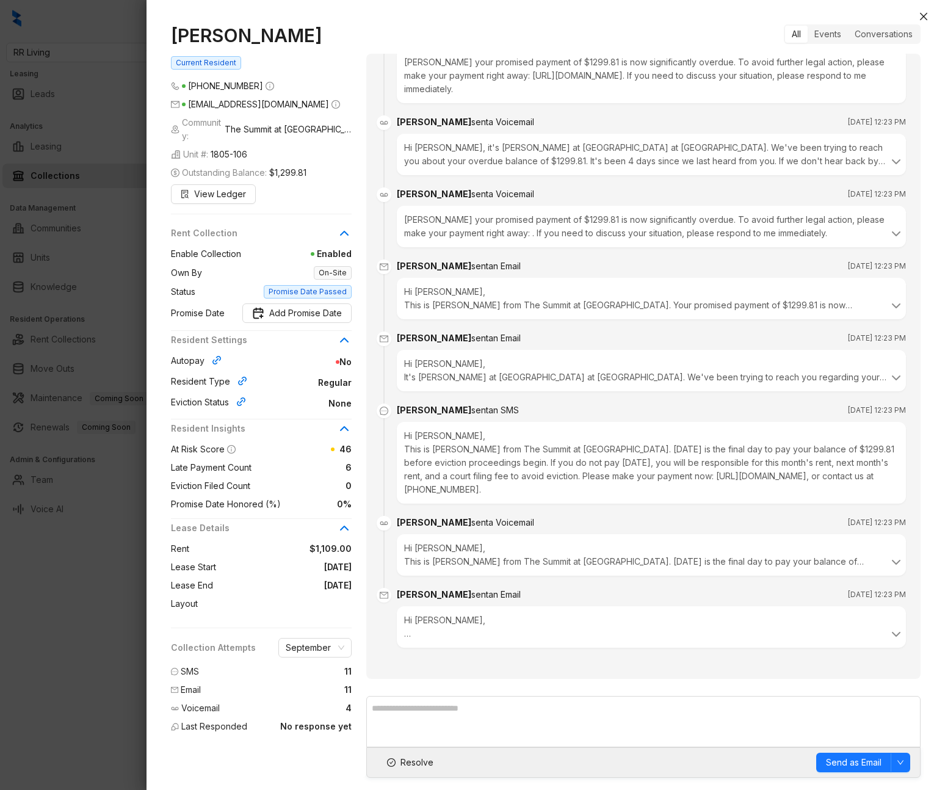
click at [48, 557] on div at bounding box center [472, 395] width 945 height 790
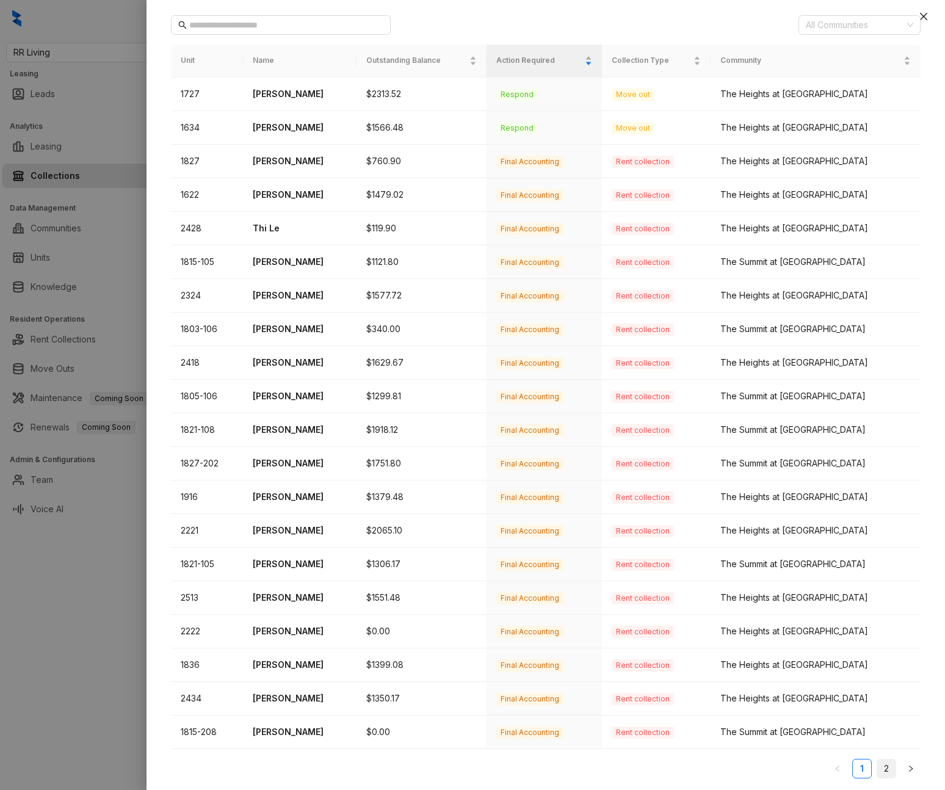
click at [781, 769] on link "2" at bounding box center [886, 769] width 18 height 18
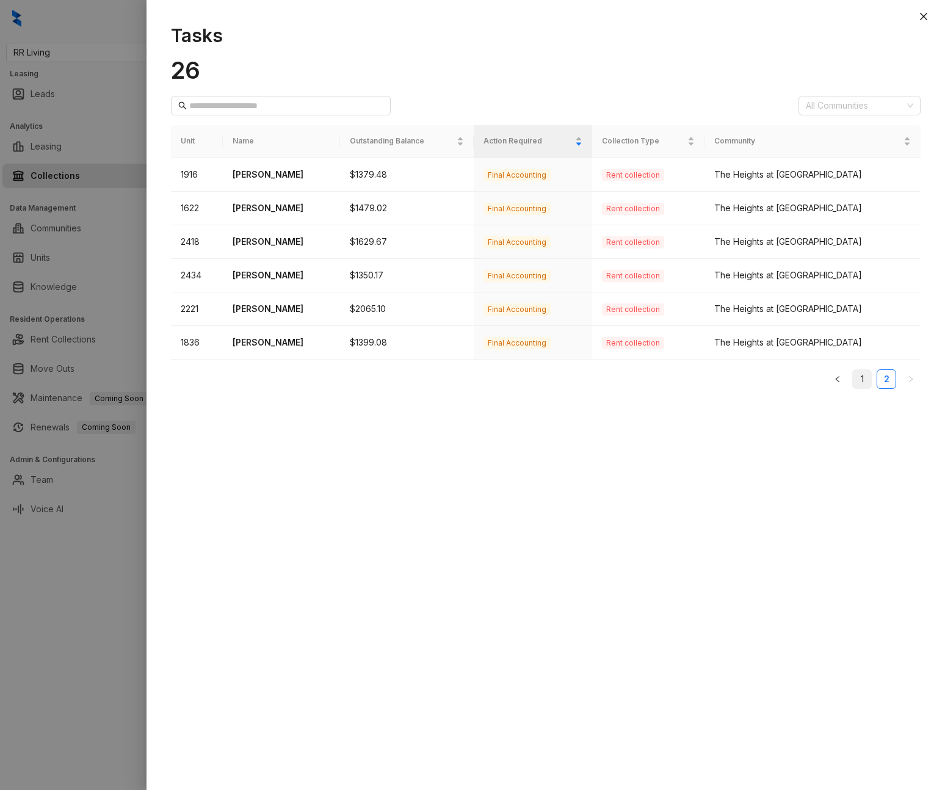
click at [781, 377] on link "1" at bounding box center [862, 379] width 18 height 18
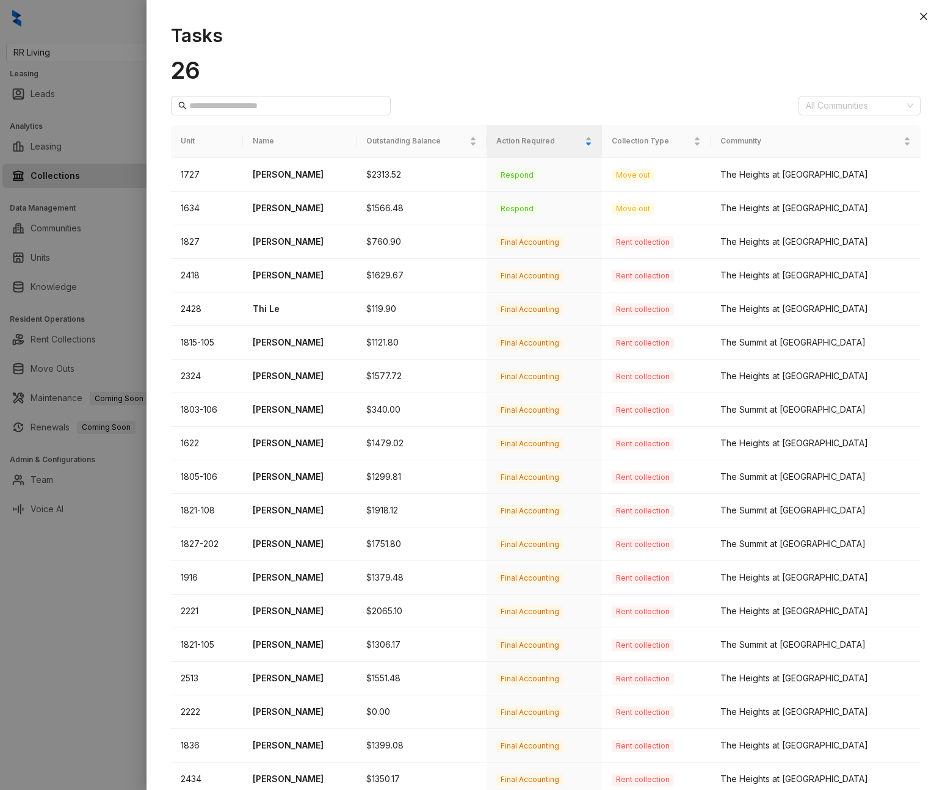
click at [51, 329] on div at bounding box center [472, 395] width 945 height 790
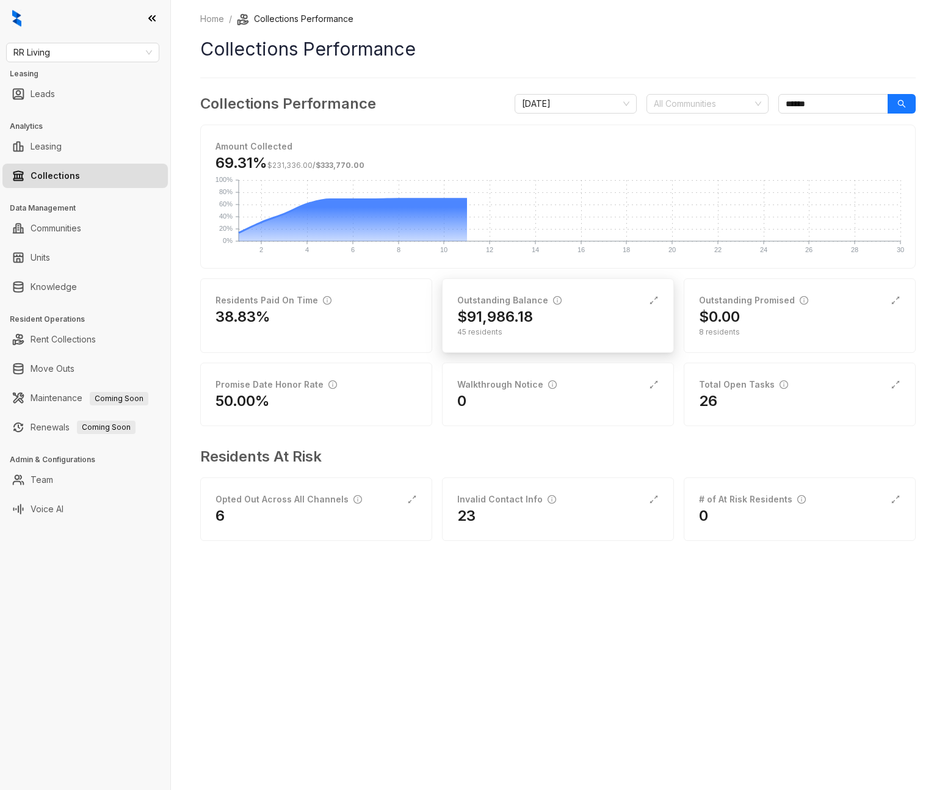
click at [538, 328] on div "45 residents" at bounding box center [557, 332] width 201 height 11
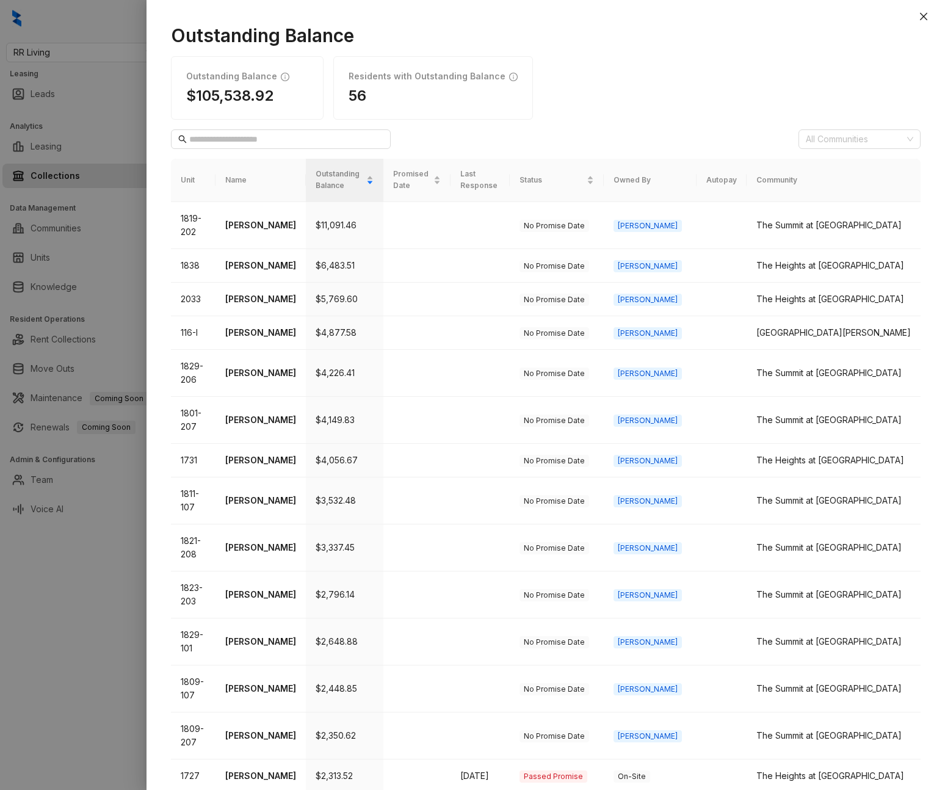
click at [510, 177] on th "Last Response" at bounding box center [480, 180] width 59 height 43
click at [584, 184] on span "Status" at bounding box center [552, 181] width 65 height 12
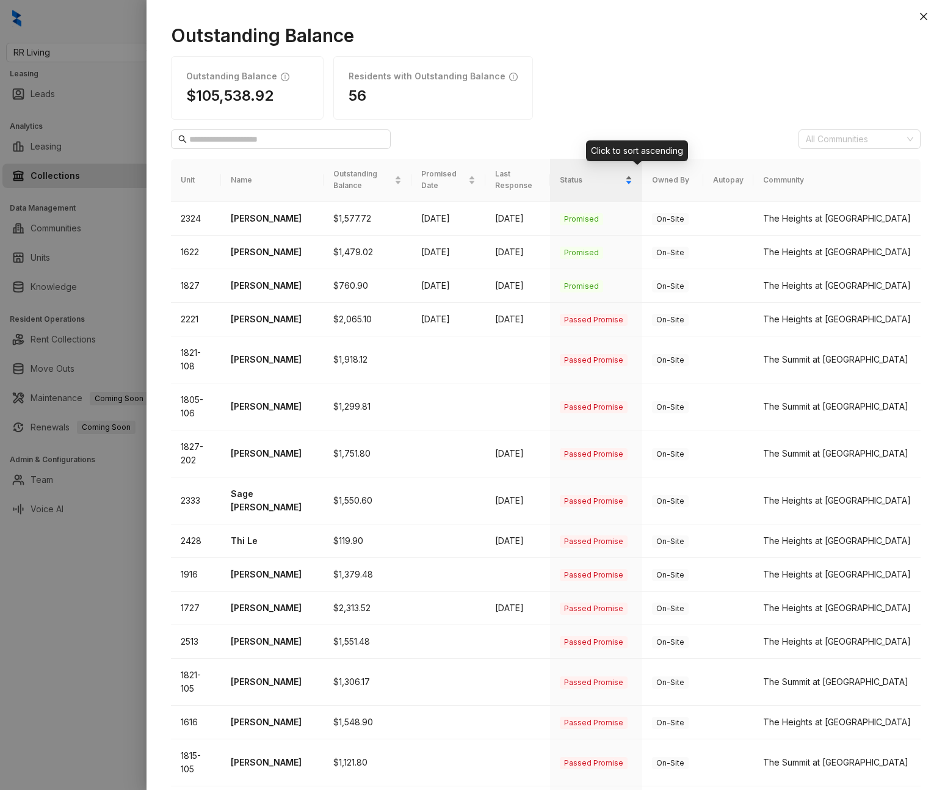
click at [630, 181] on div "Status" at bounding box center [596, 180] width 73 height 12
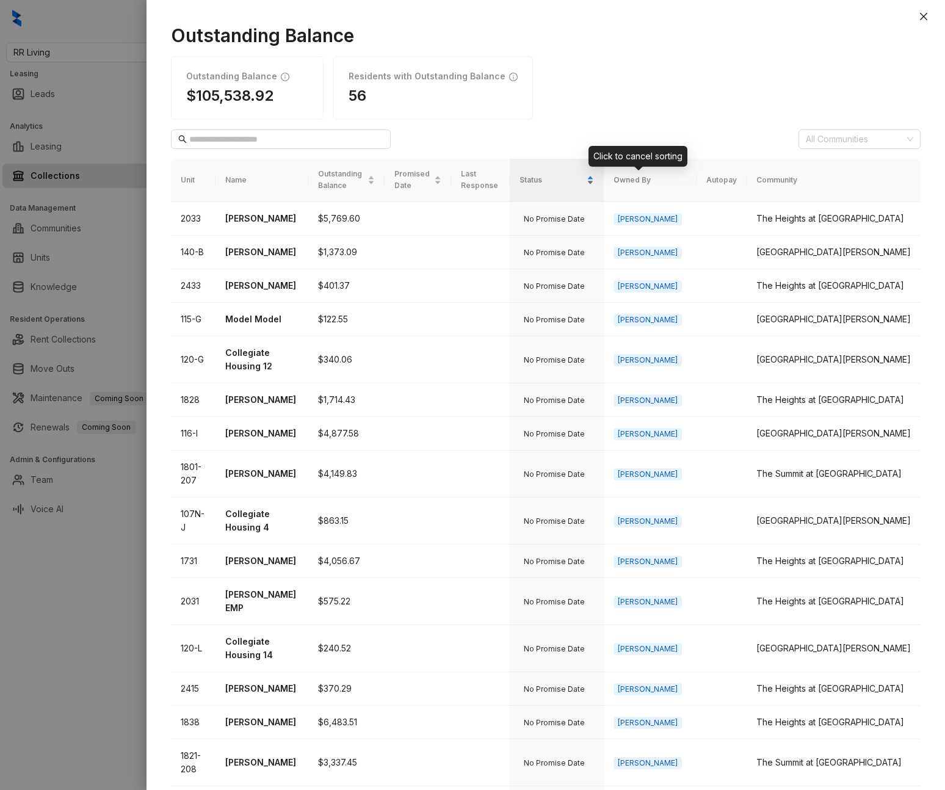
click at [584, 181] on span "Status" at bounding box center [552, 181] width 65 height 12
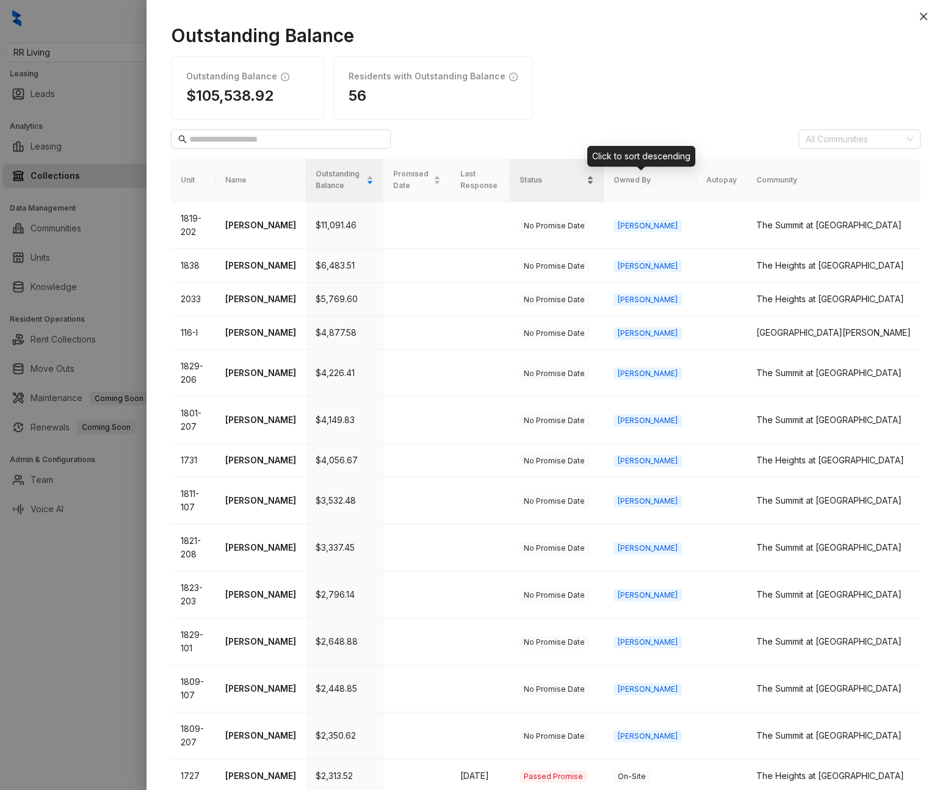
click at [584, 181] on span "Status" at bounding box center [552, 181] width 65 height 12
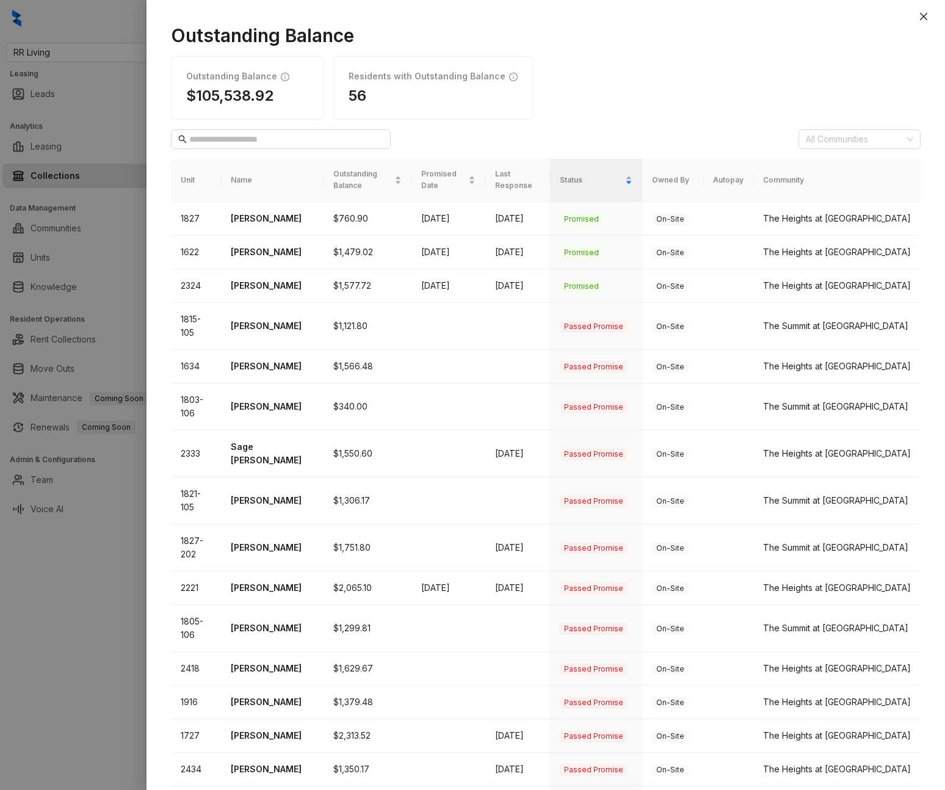
click at [703, 170] on th "Owned By" at bounding box center [672, 180] width 61 height 43
click at [86, 264] on div at bounding box center [472, 395] width 945 height 790
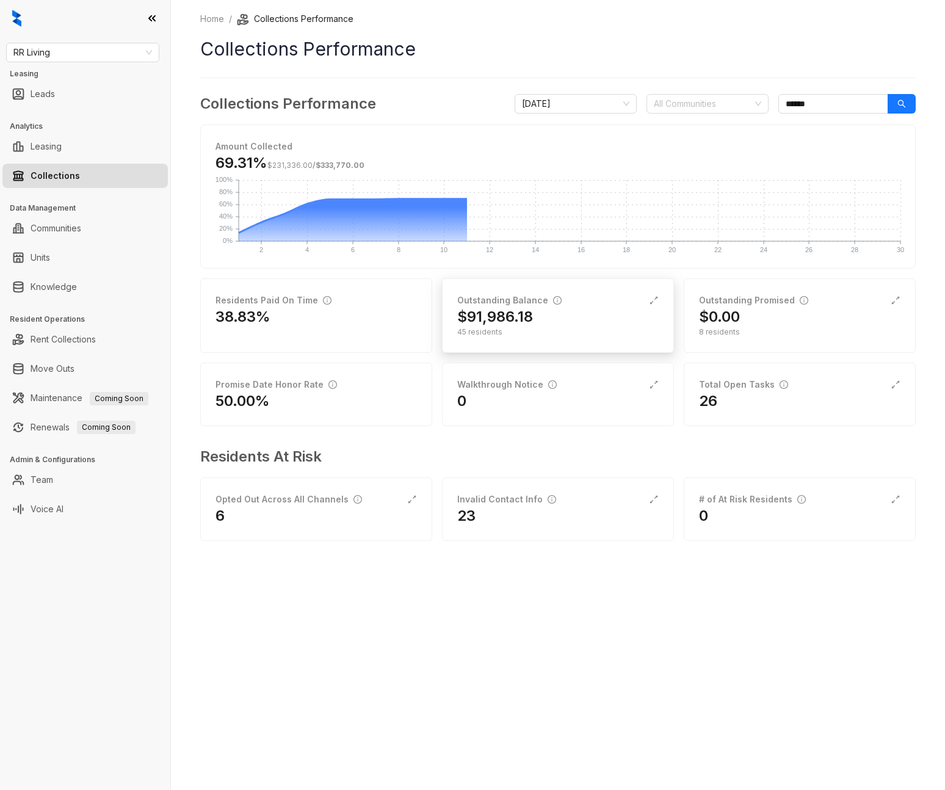
click at [561, 301] on div "Outstanding Balance" at bounding box center [557, 300] width 201 height 13
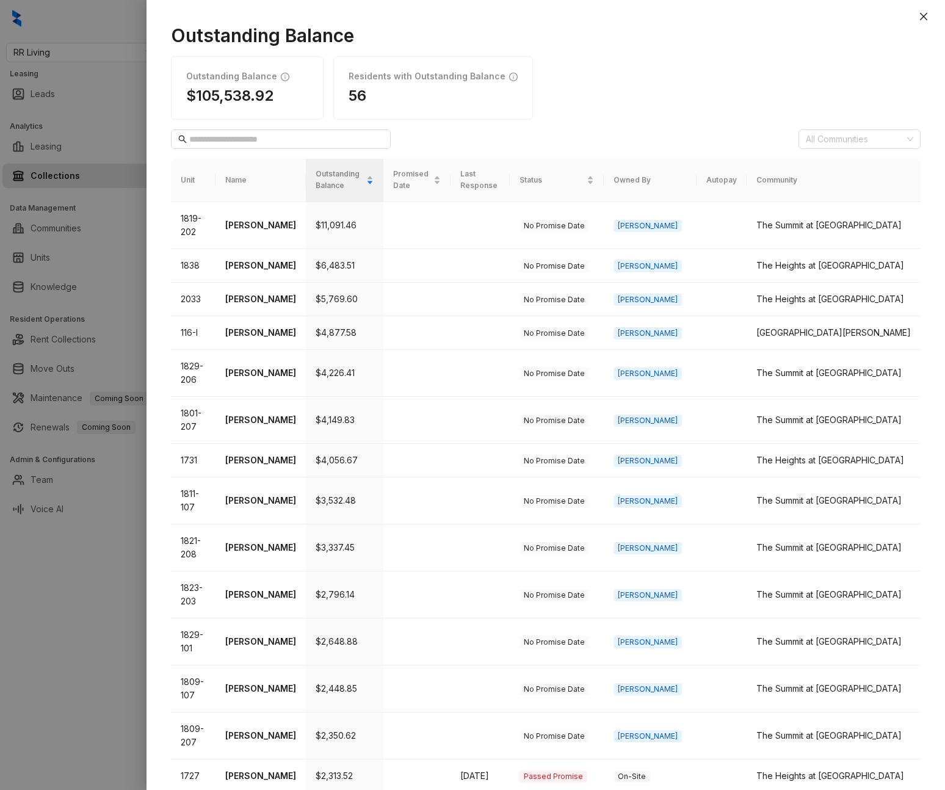
click at [86, 247] on div at bounding box center [472, 395] width 945 height 790
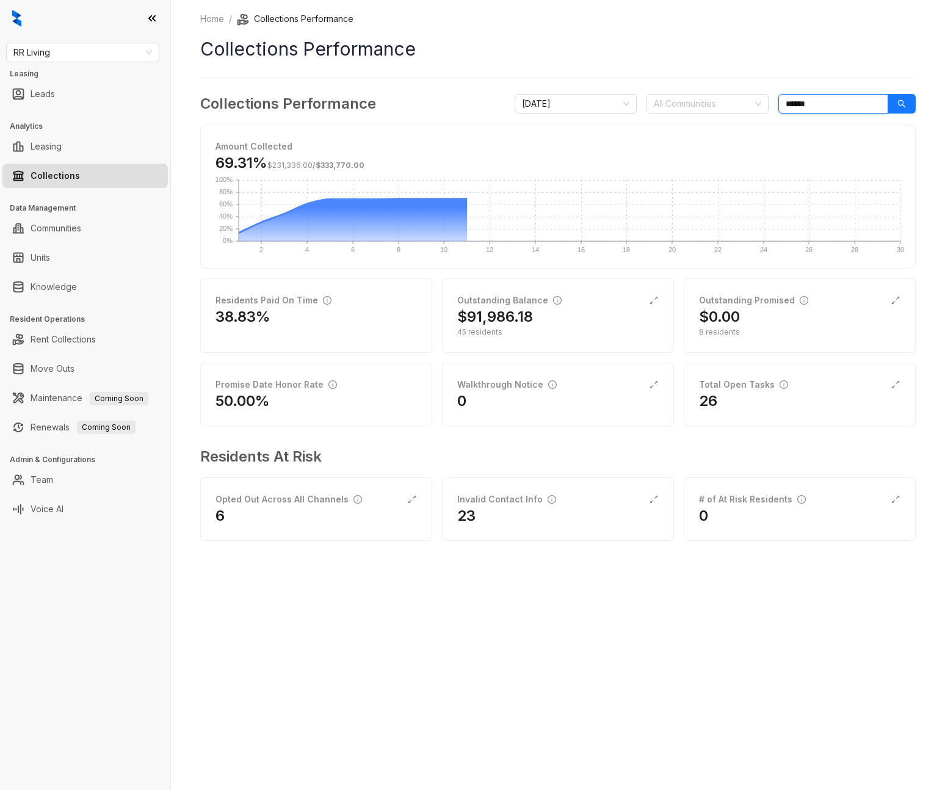
click at [781, 103] on input "******" at bounding box center [833, 104] width 110 height 20
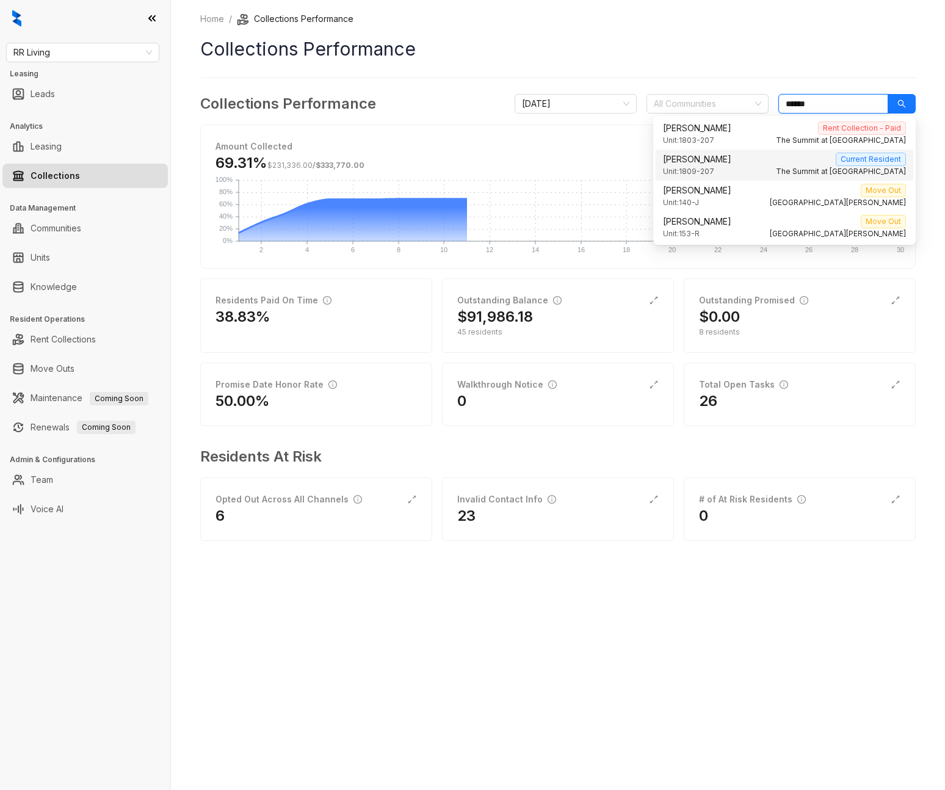
click at [781, 103] on input "******" at bounding box center [833, 104] width 110 height 20
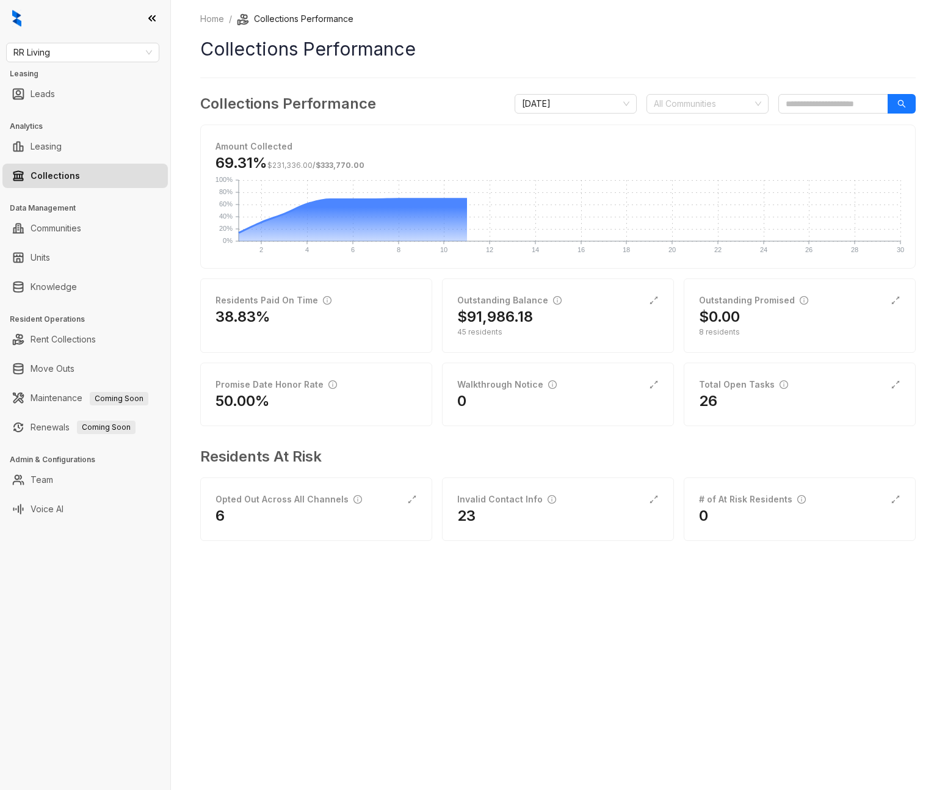
click at [781, 61] on h1 "Collections Performance" at bounding box center [558, 48] width 716 height 27
click at [733, 100] on div at bounding box center [701, 103] width 104 height 17
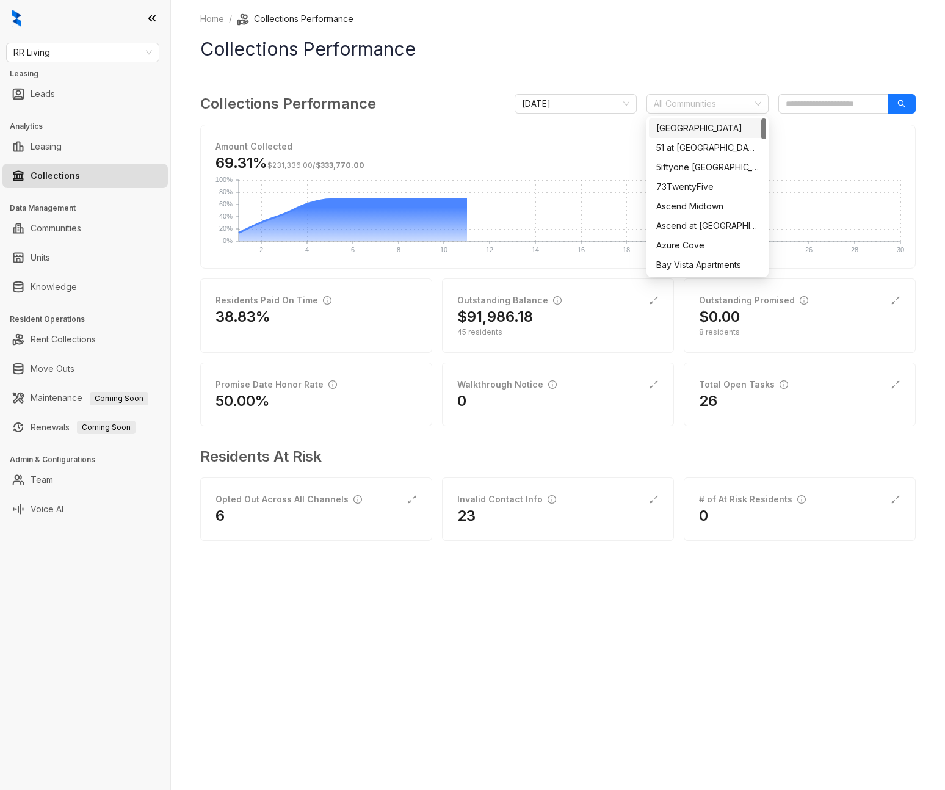
click at [727, 57] on h1 "Collections Performance" at bounding box center [558, 48] width 716 height 27
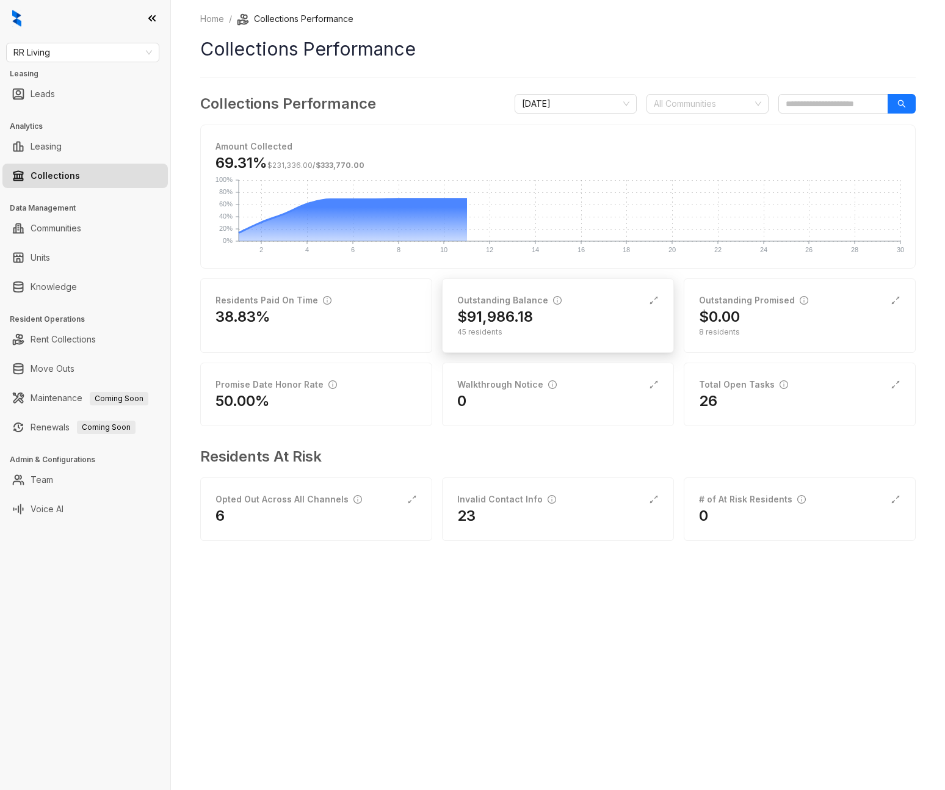
click at [552, 308] on div "$91,986.18" at bounding box center [557, 317] width 201 height 20
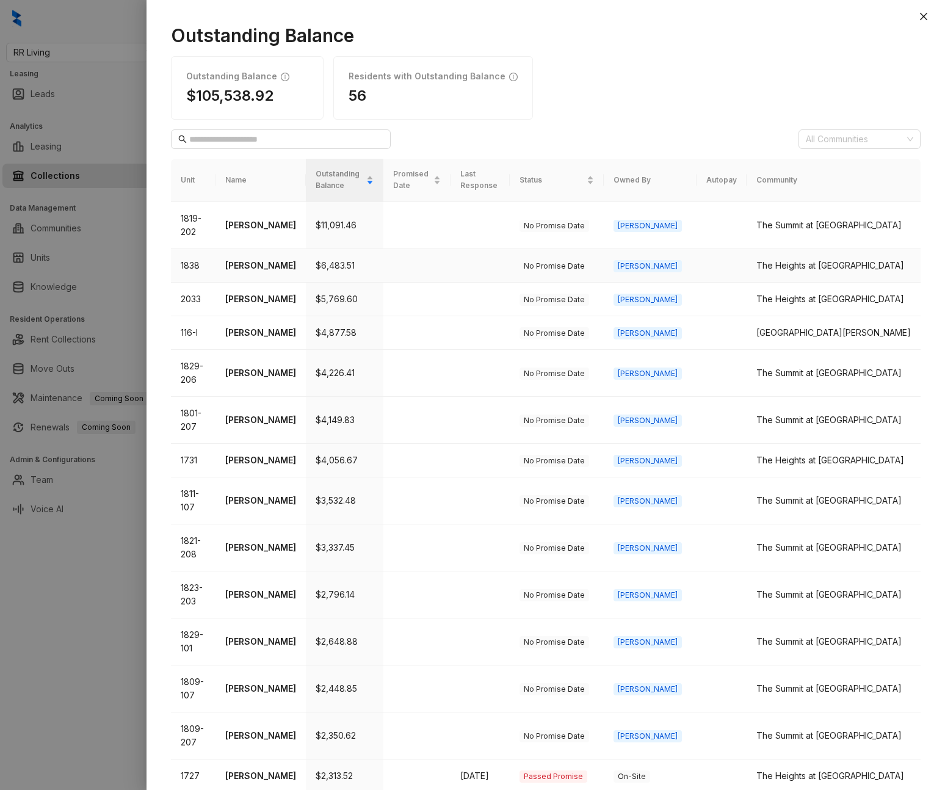
scroll to position [192, 0]
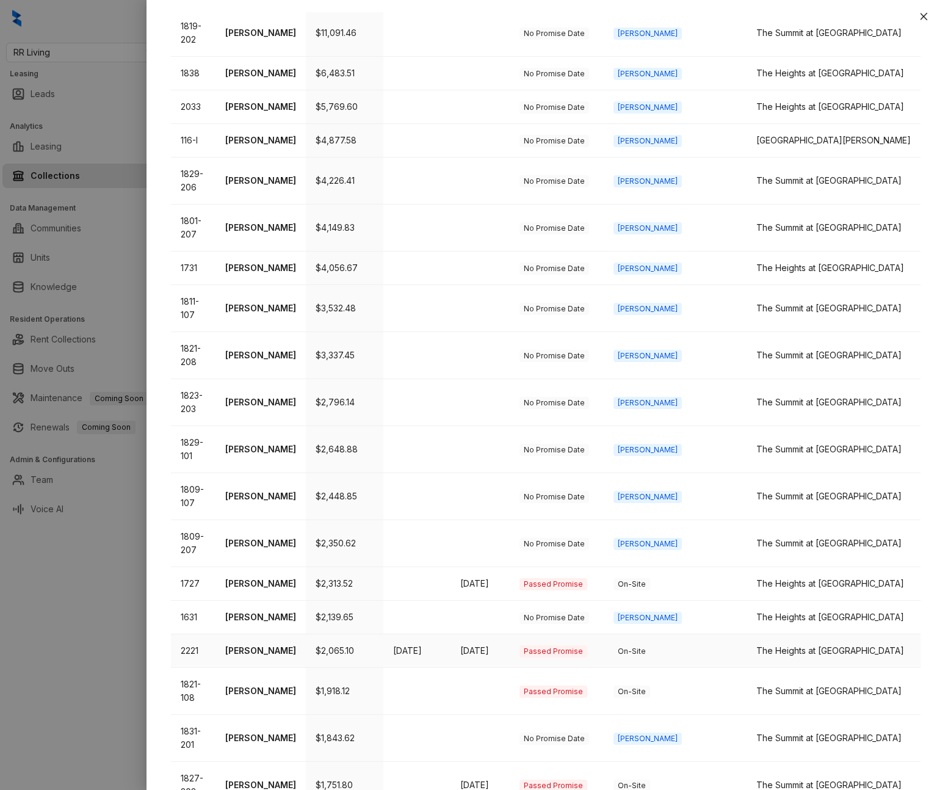
click at [263, 634] on td "[PERSON_NAME]" at bounding box center [261, 651] width 90 height 34
click at [268, 644] on p "[PERSON_NAME]" at bounding box center [260, 650] width 71 height 13
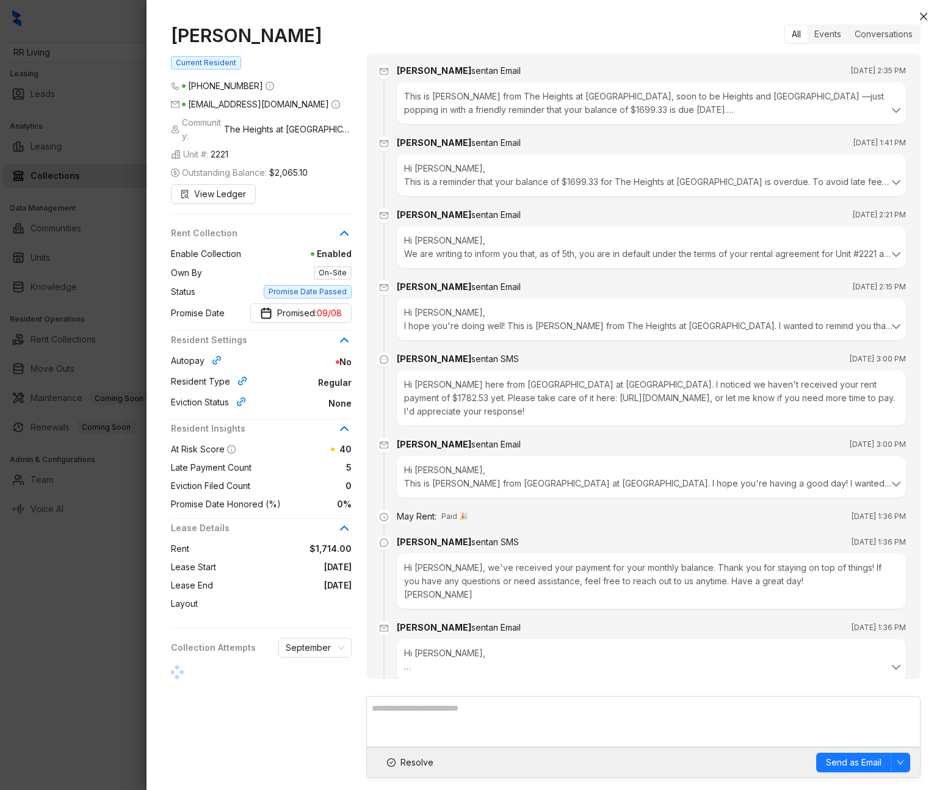
scroll to position [3850, 0]
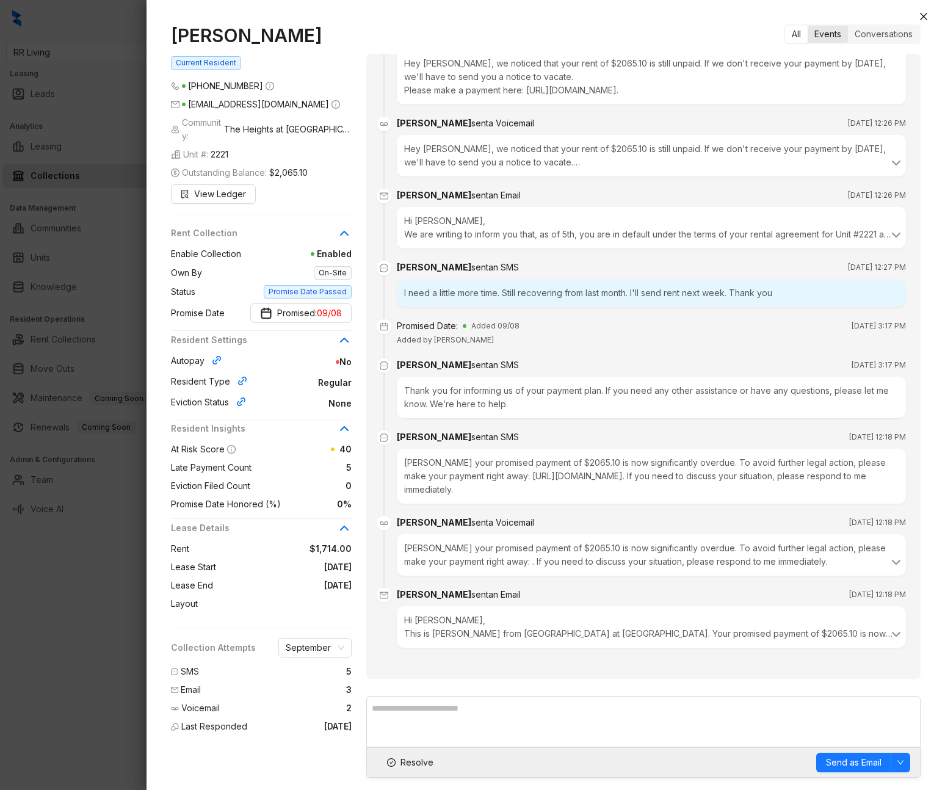
click at [781, 32] on div "Events" at bounding box center [828, 34] width 40 height 17
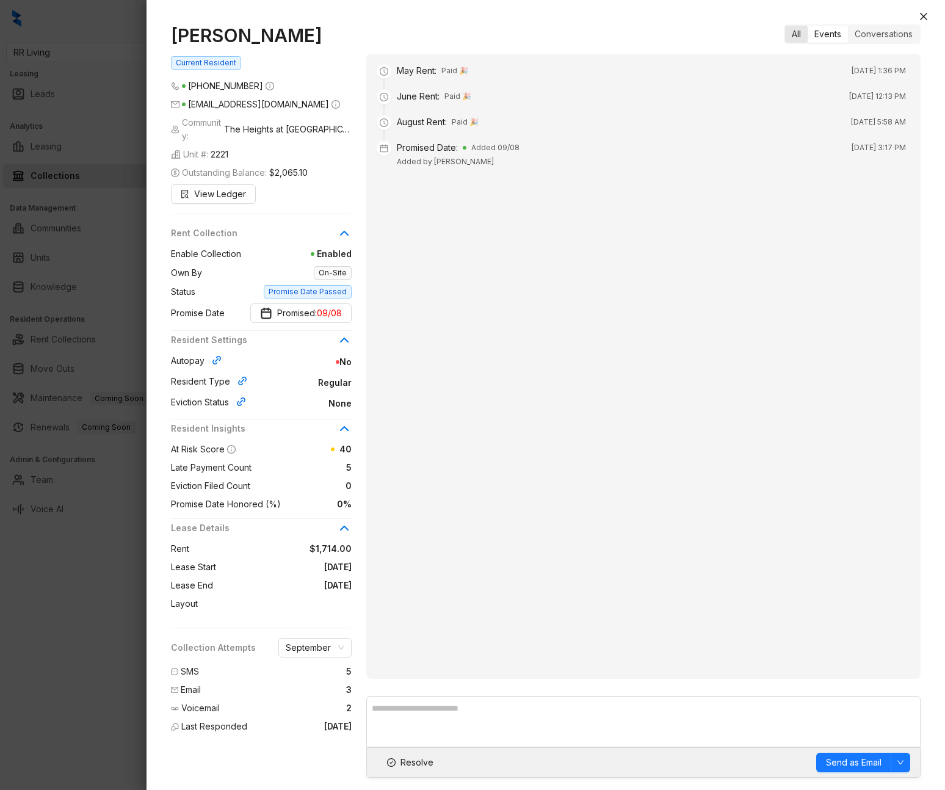
click at [781, 34] on div "All" at bounding box center [796, 34] width 23 height 17
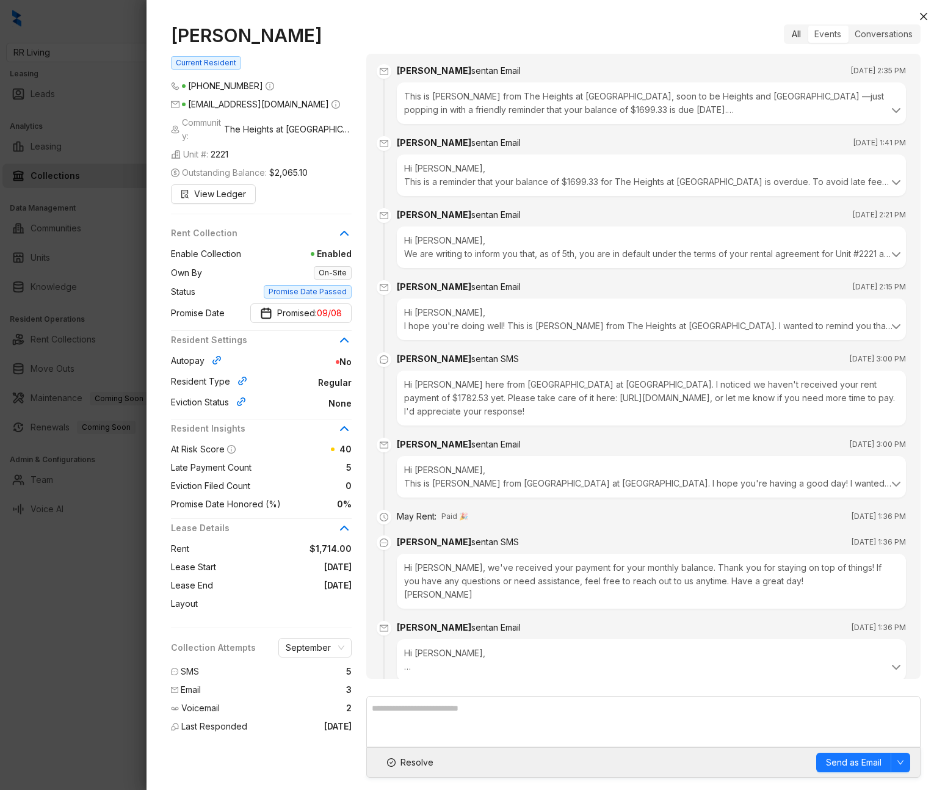
scroll to position [3850, 0]
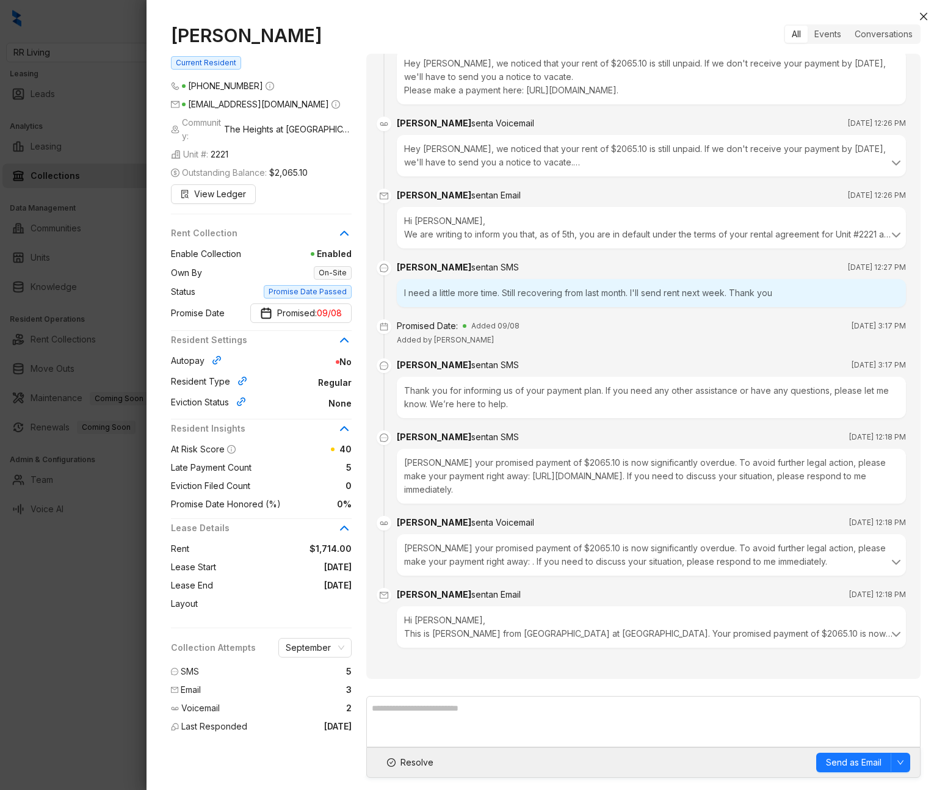
click at [81, 539] on div at bounding box center [472, 395] width 945 height 790
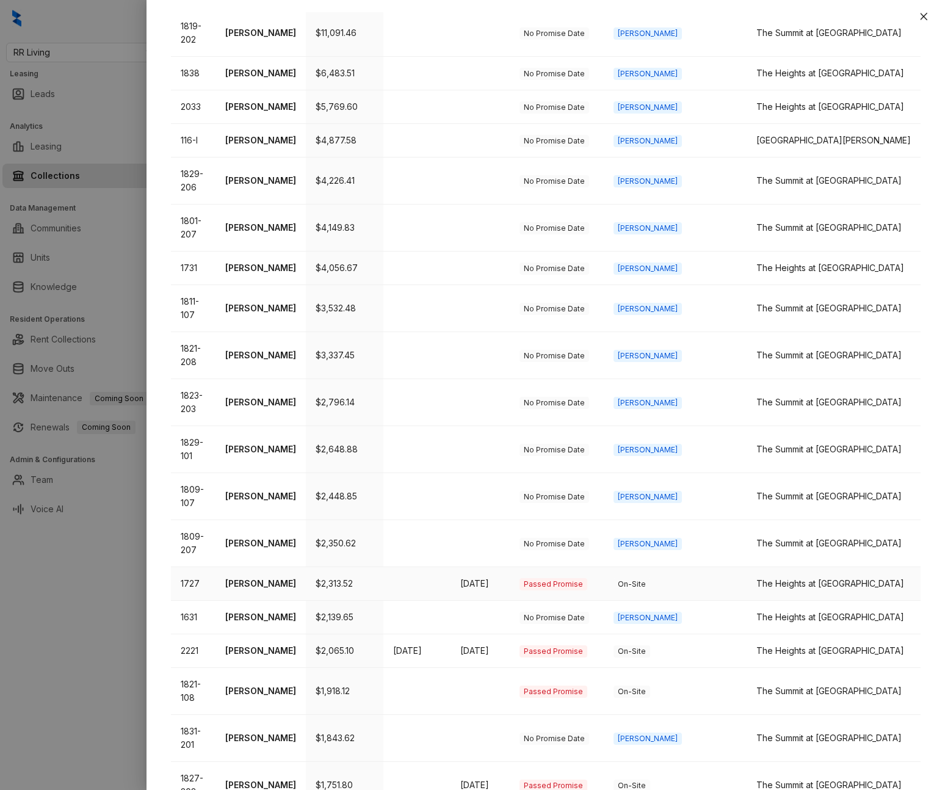
click at [182, 567] on td "1727" at bounding box center [193, 584] width 45 height 34
click at [267, 577] on p "[PERSON_NAME]" at bounding box center [260, 583] width 71 height 13
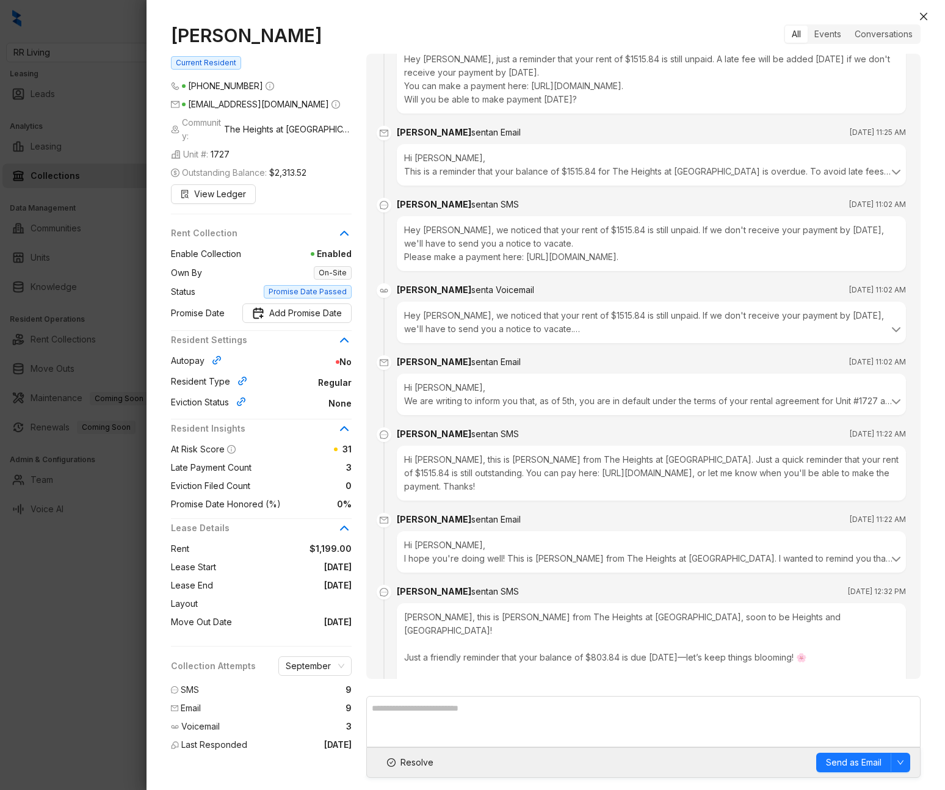
scroll to position [4125, 0]
